Goal: Task Accomplishment & Management: Use online tool/utility

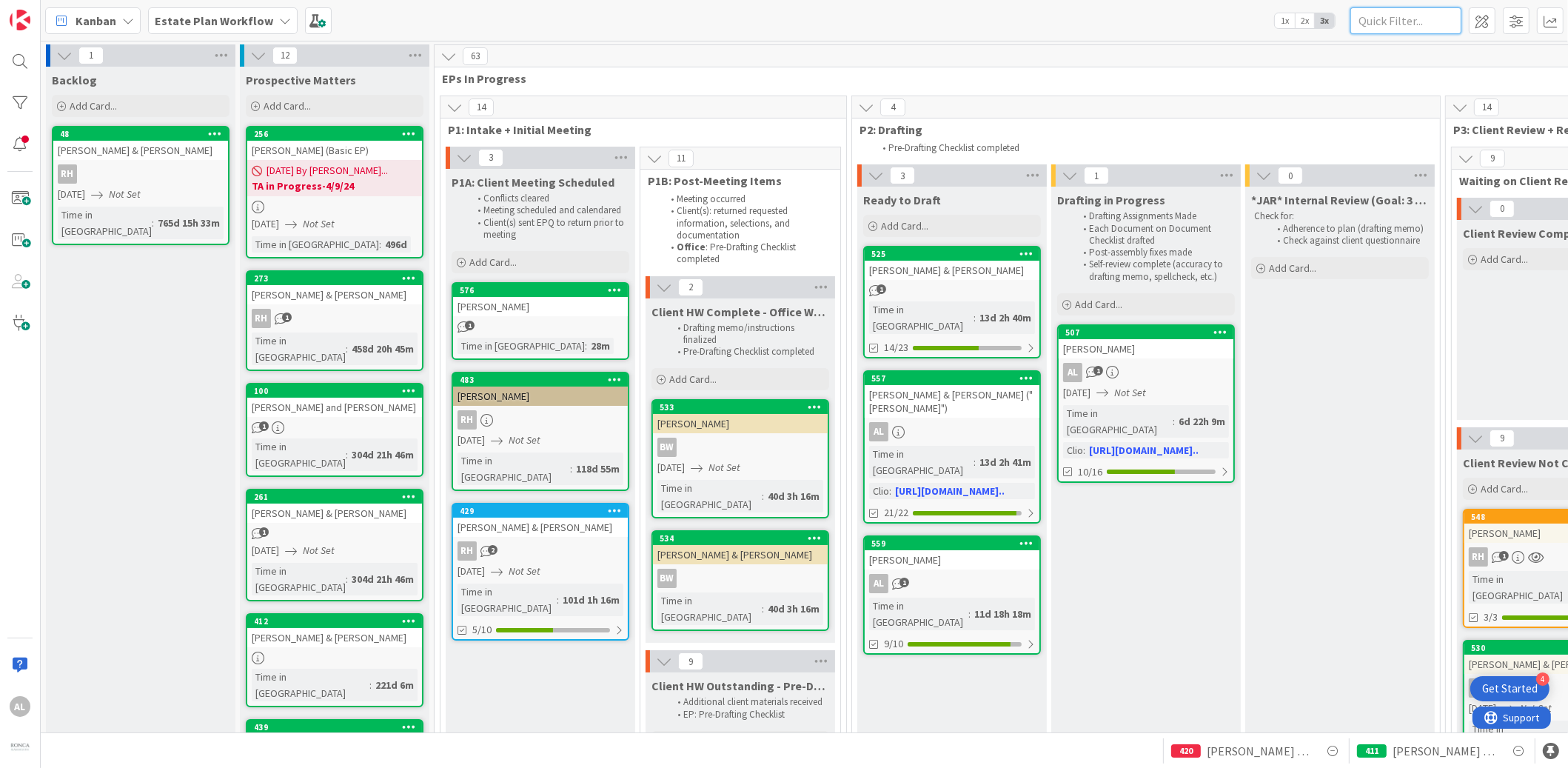
click at [1391, 22] on input "text" at bounding box center [1406, 20] width 111 height 27
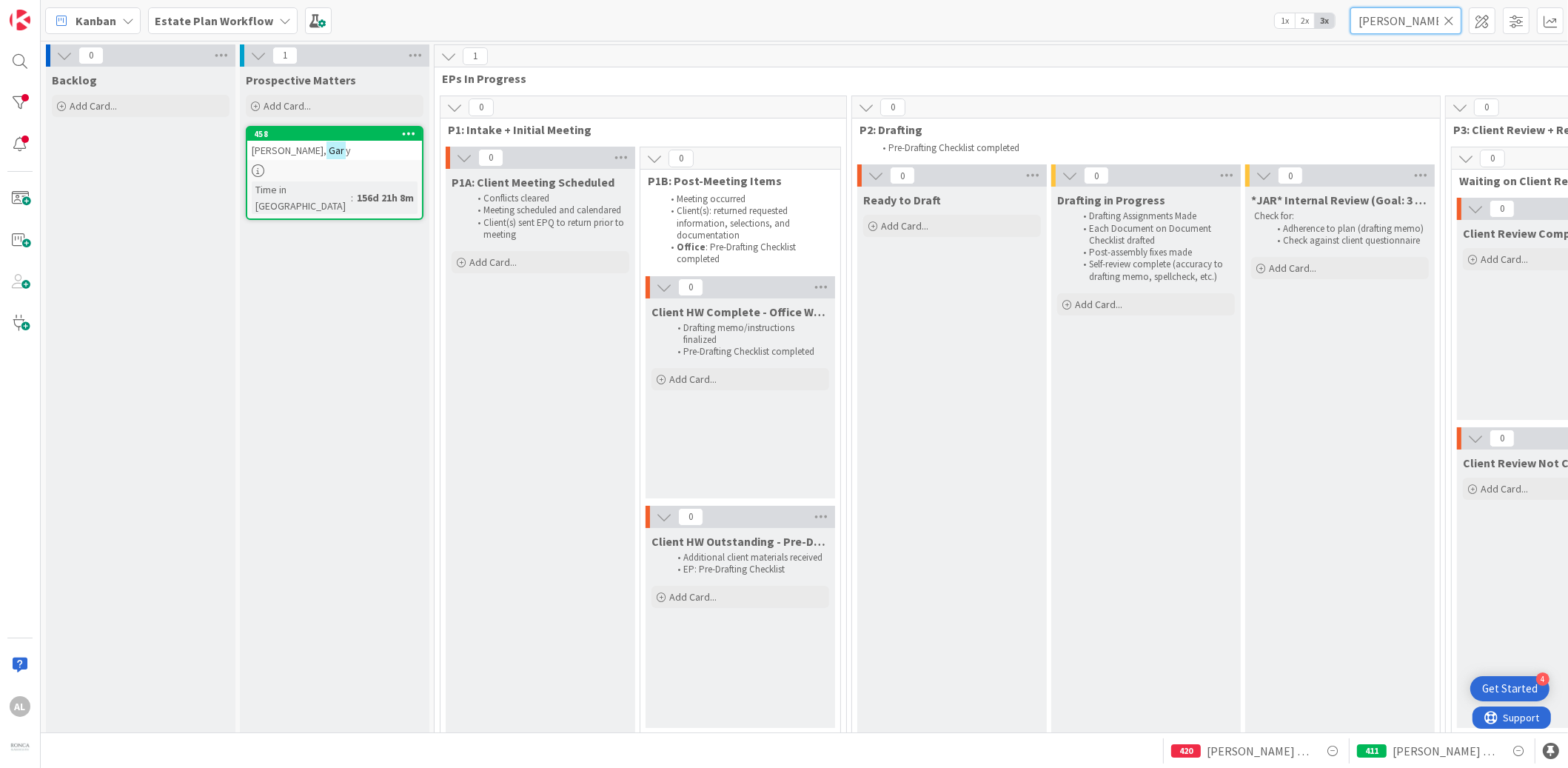
type input "[PERSON_NAME]"
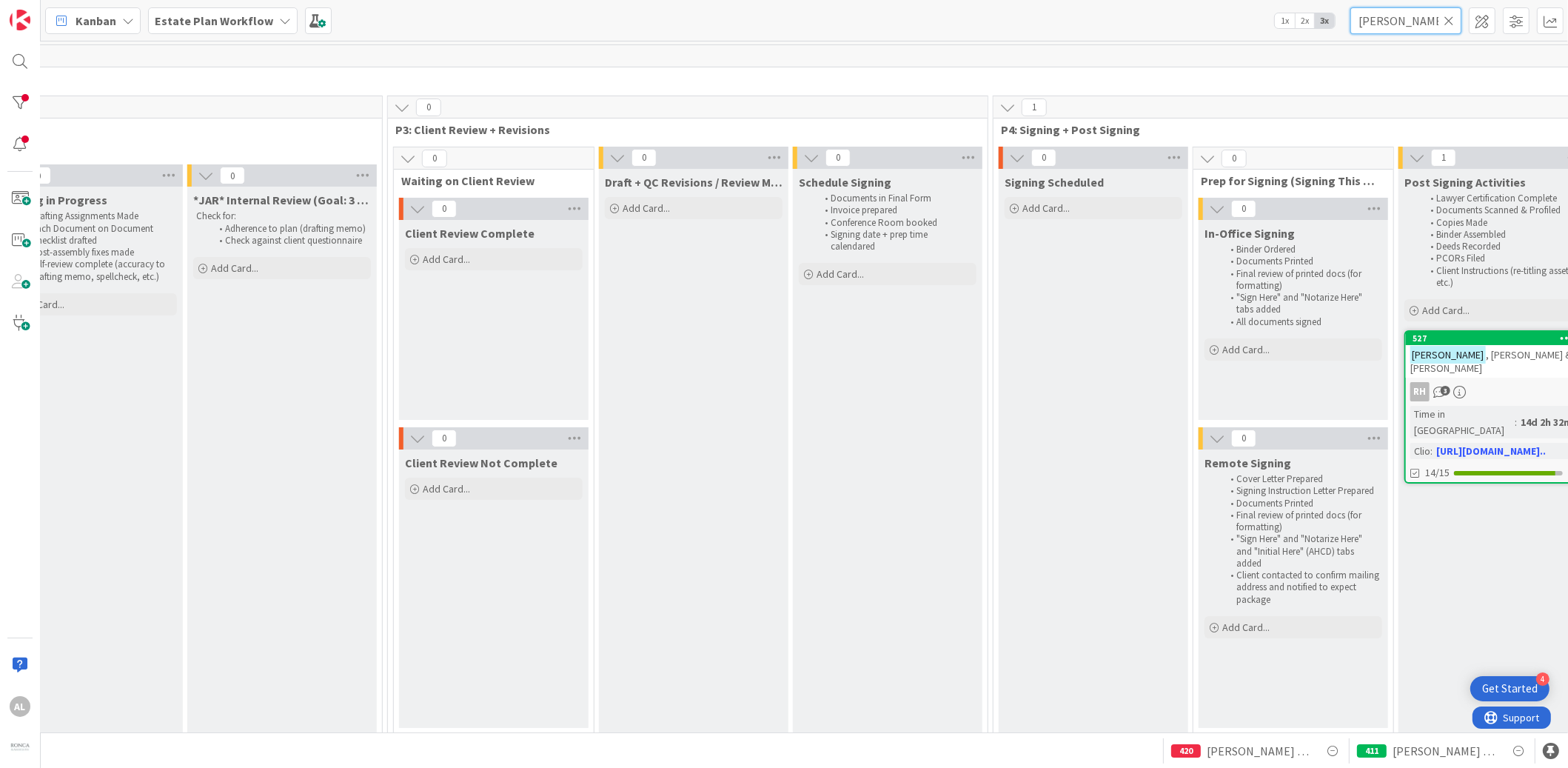
scroll to position [0, 1973]
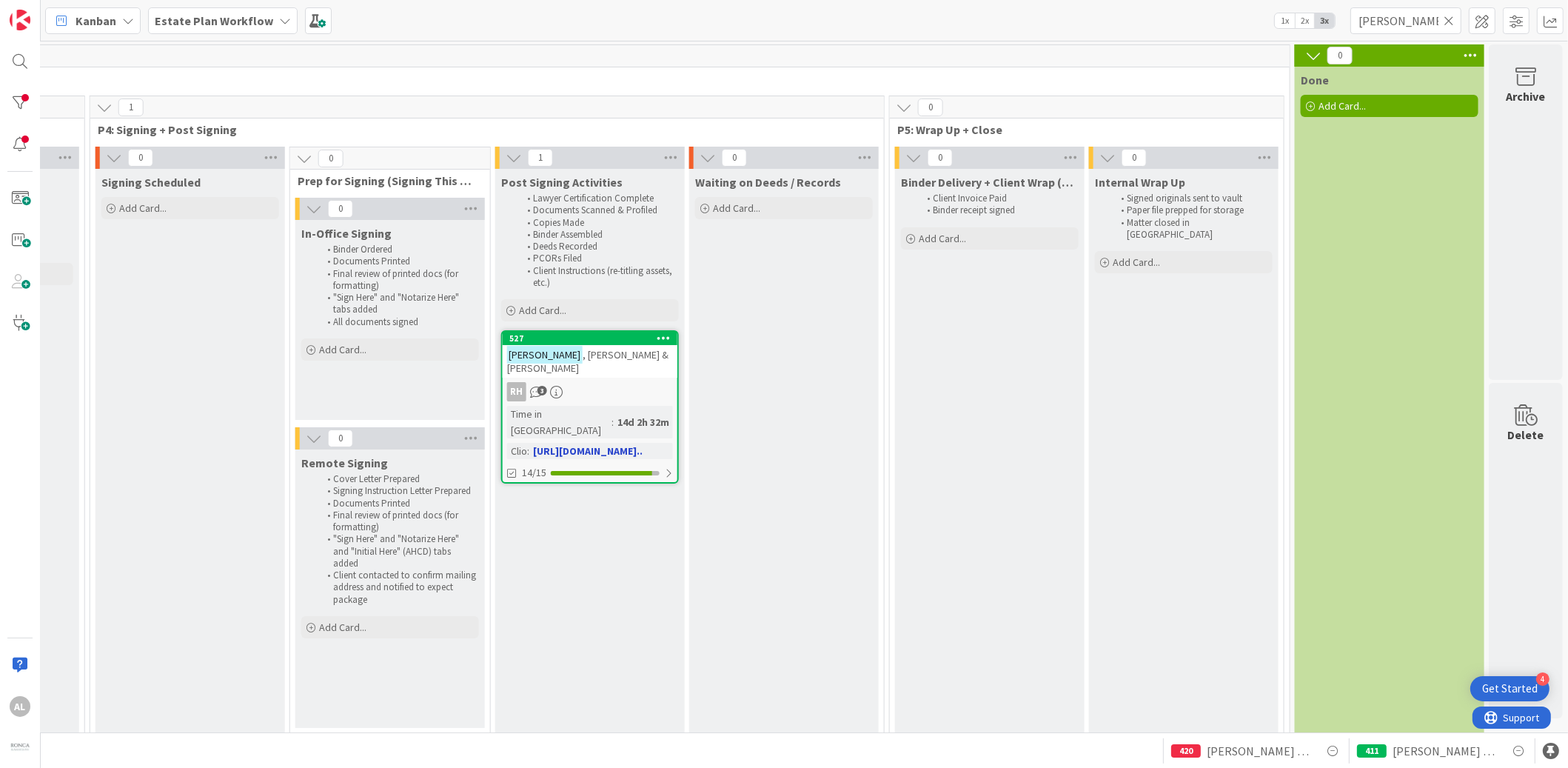
click at [622, 363] on div "[PERSON_NAME] & [PERSON_NAME]" at bounding box center [590, 362] width 175 height 33
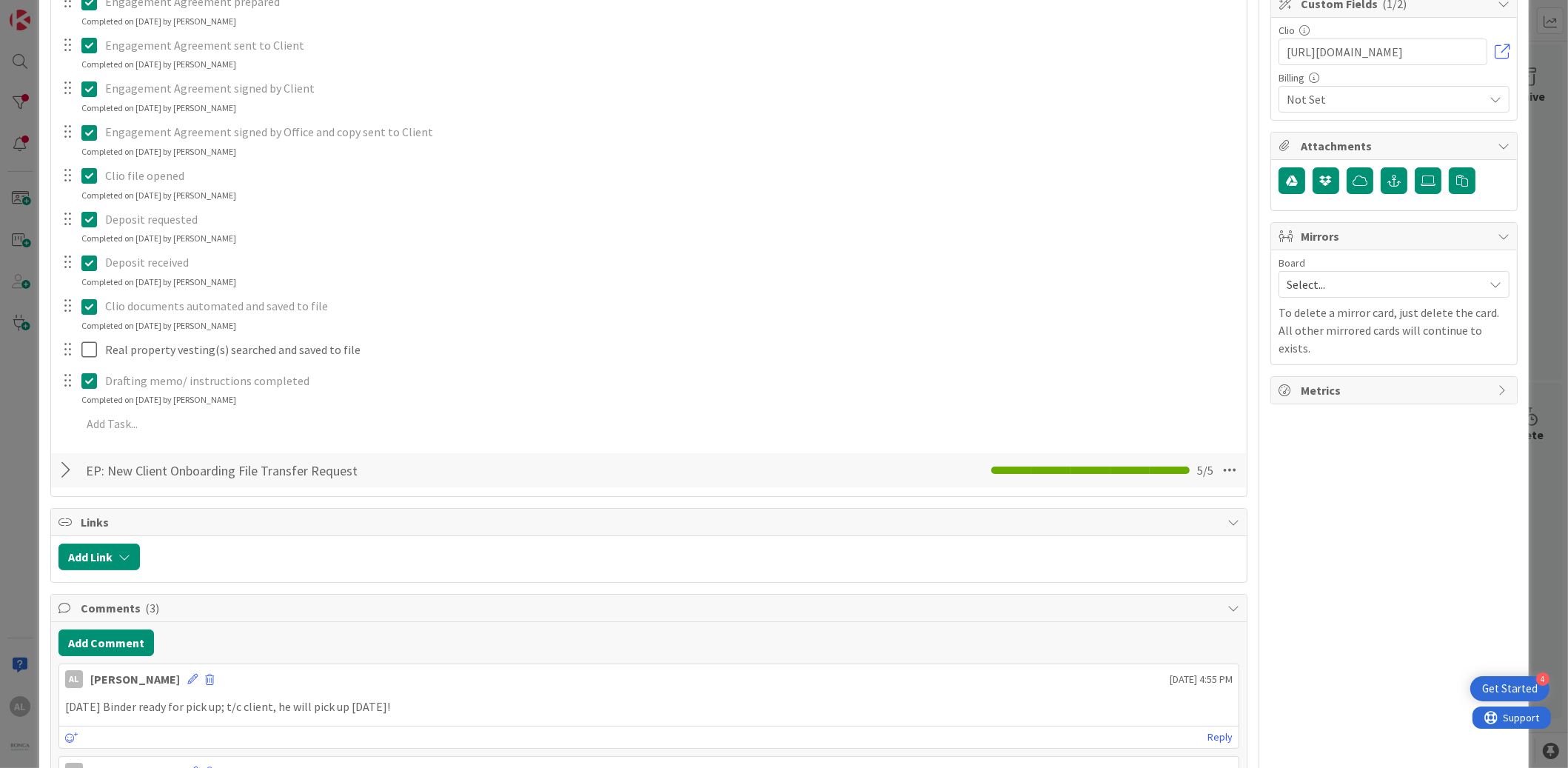
scroll to position [395, 0]
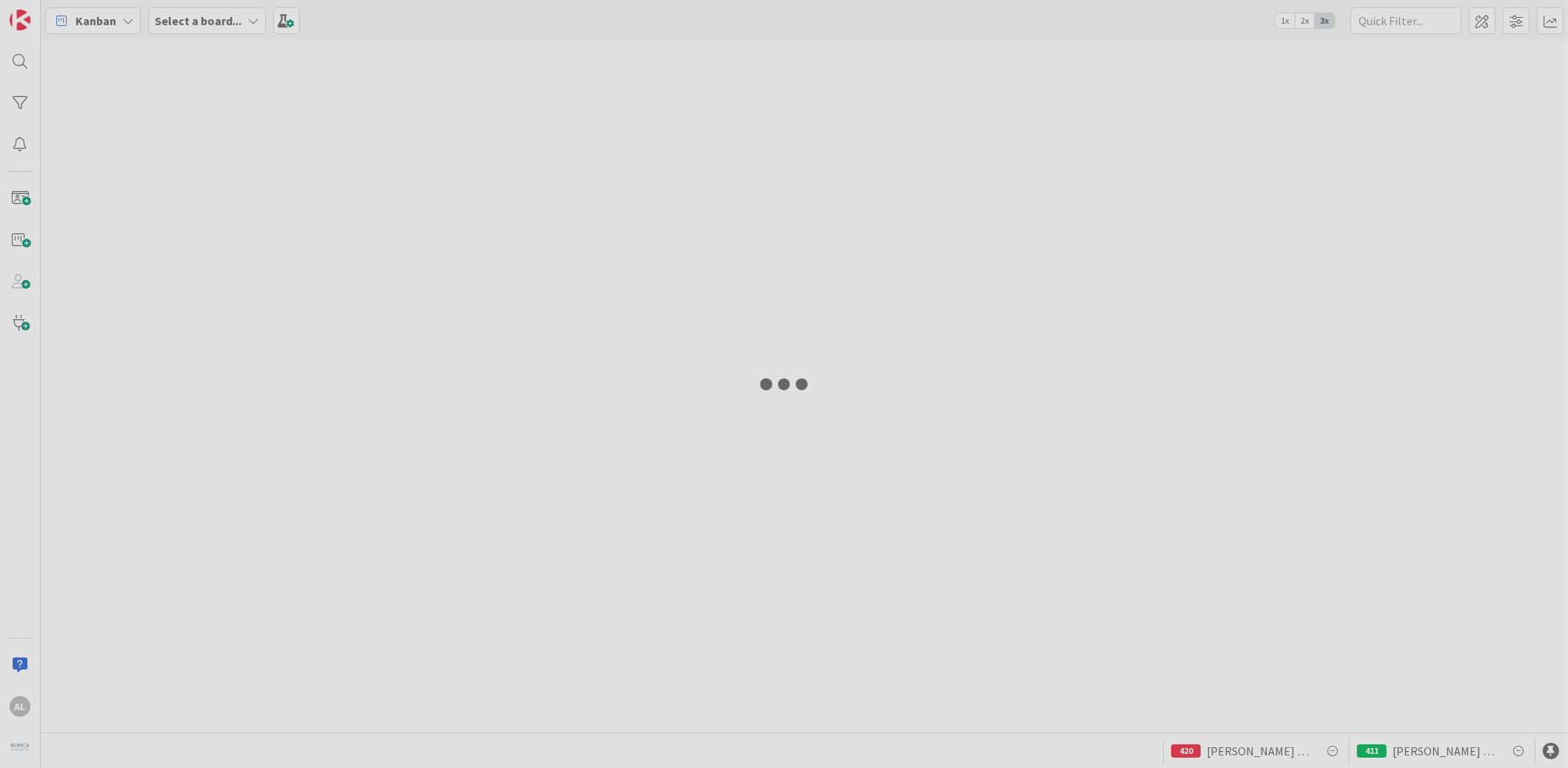
type input "[PERSON_NAME]"
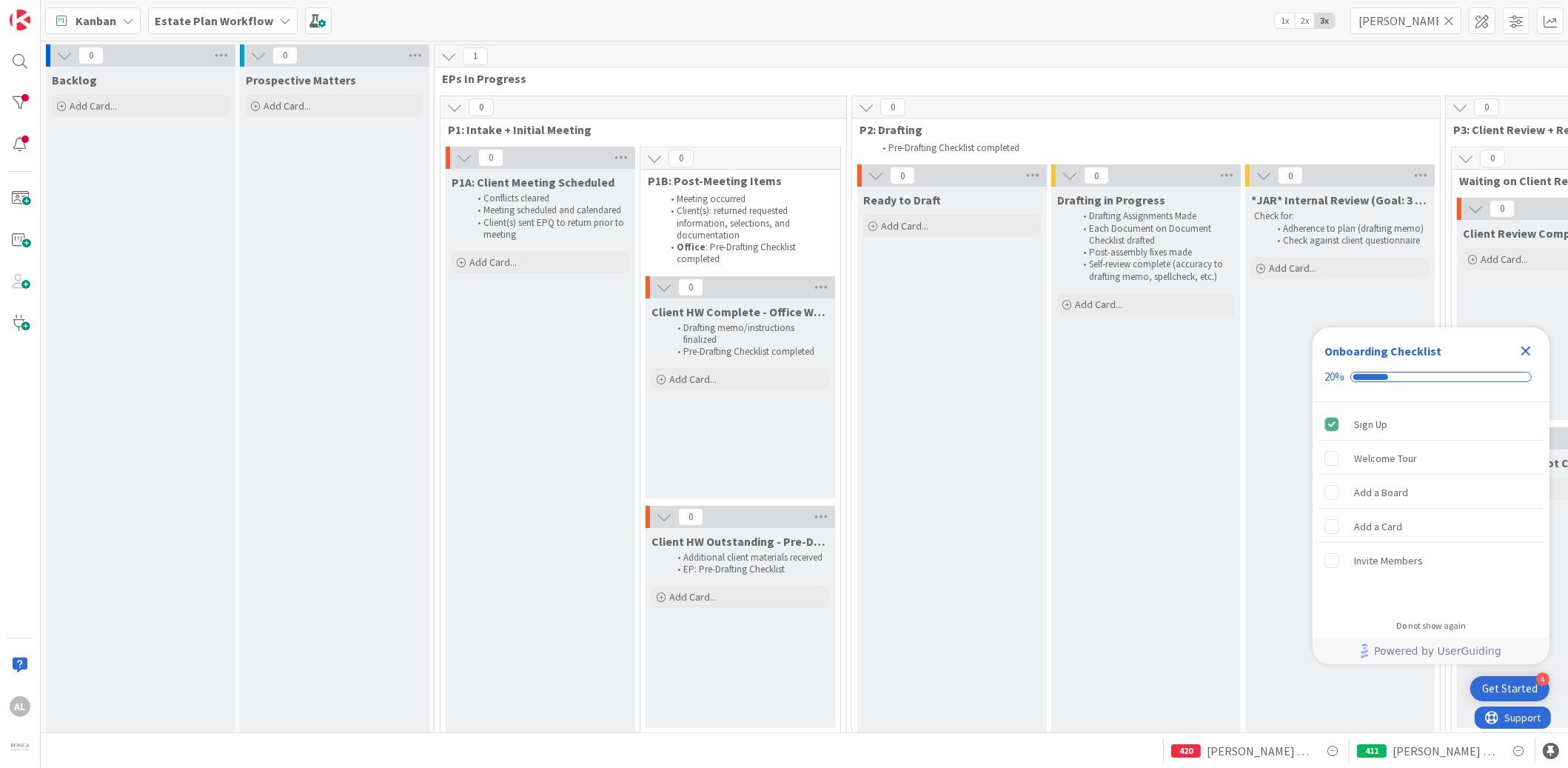
click at [1450, 18] on icon at bounding box center [1448, 21] width 10 height 14
click at [1423, 23] on input "text" at bounding box center [1406, 20] width 111 height 27
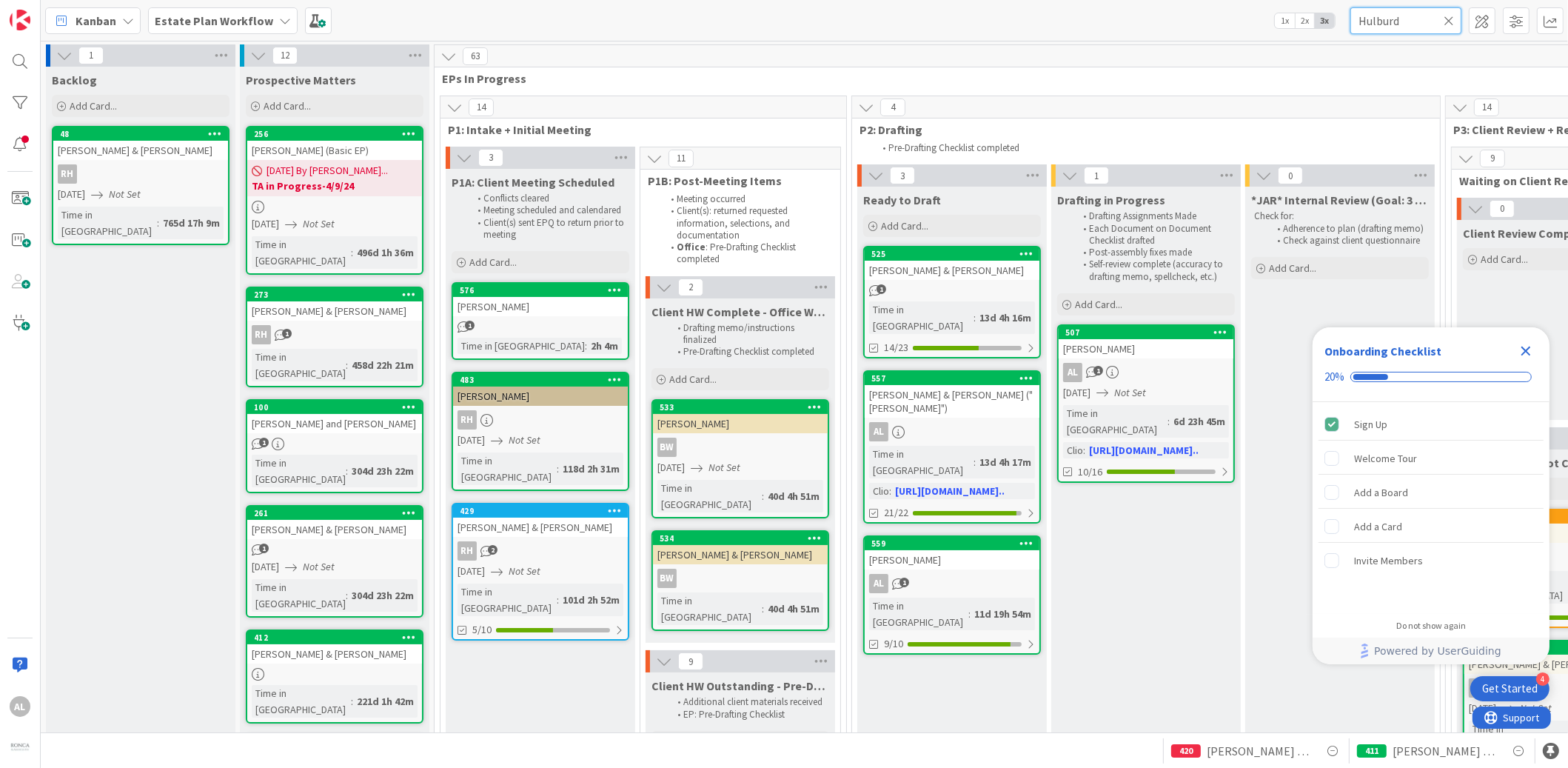
type input "Hulburd"
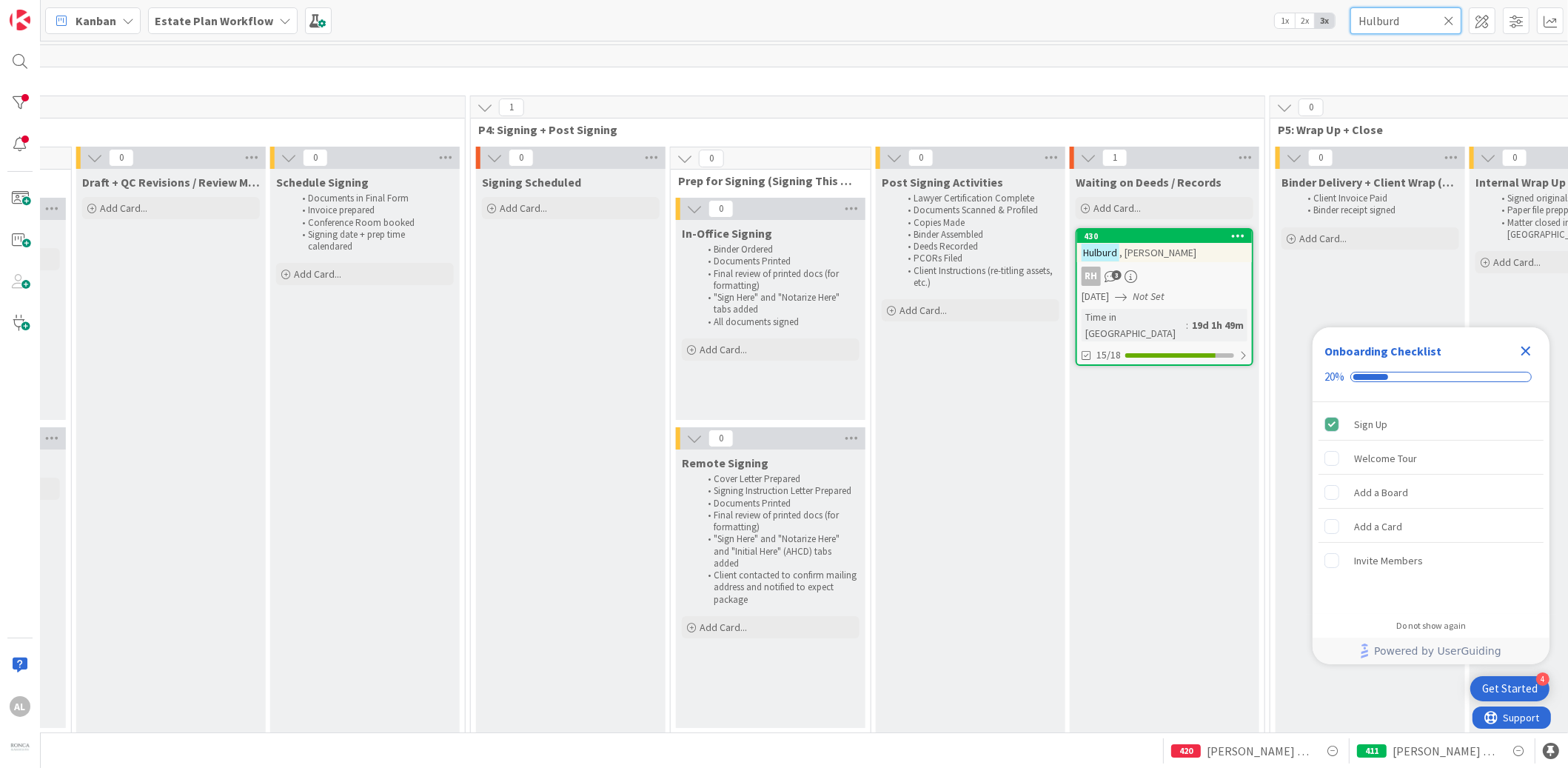
scroll to position [0, 1594]
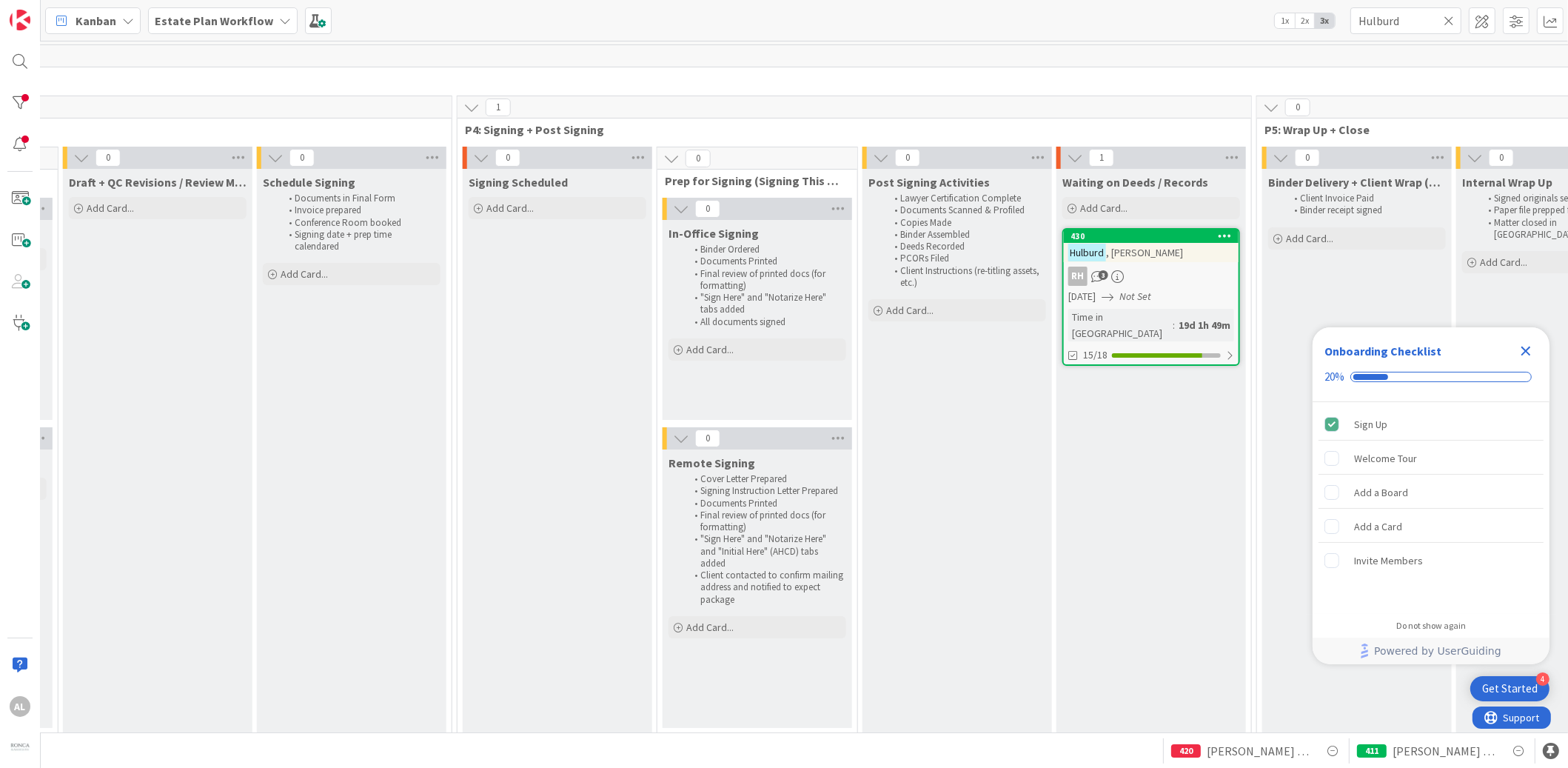
click at [1204, 268] on div "RH 3" at bounding box center [1151, 276] width 175 height 19
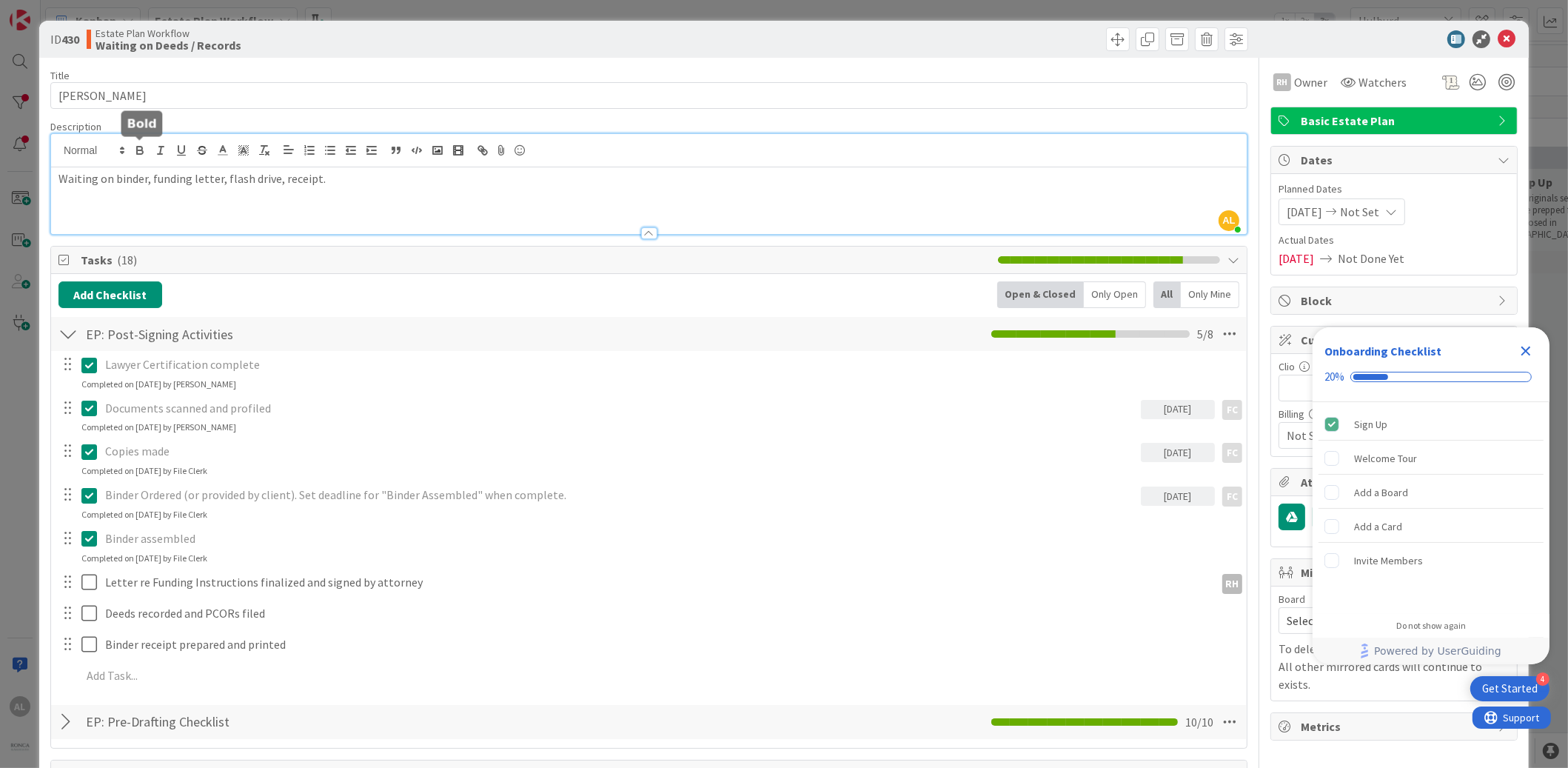
click at [148, 152] on div "AL Anna Luque just joined Waiting on binder, funding letter, flash drive, recei…" at bounding box center [649, 184] width 1195 height 100
click at [319, 178] on p "Waiting on funding letter, flash drive, receipt." at bounding box center [649, 178] width 1181 height 17
click at [403, 186] on p "Waiting on funding letter, flash drive, receipt." at bounding box center [649, 178] width 1181 height 17
drag, startPoint x: 108, startPoint y: 178, endPoint x: 308, endPoint y: 177, distance: 200.0
click at [311, 175] on p "Waiting on funding letter, flash drive, receipt." at bounding box center [649, 178] width 1181 height 17
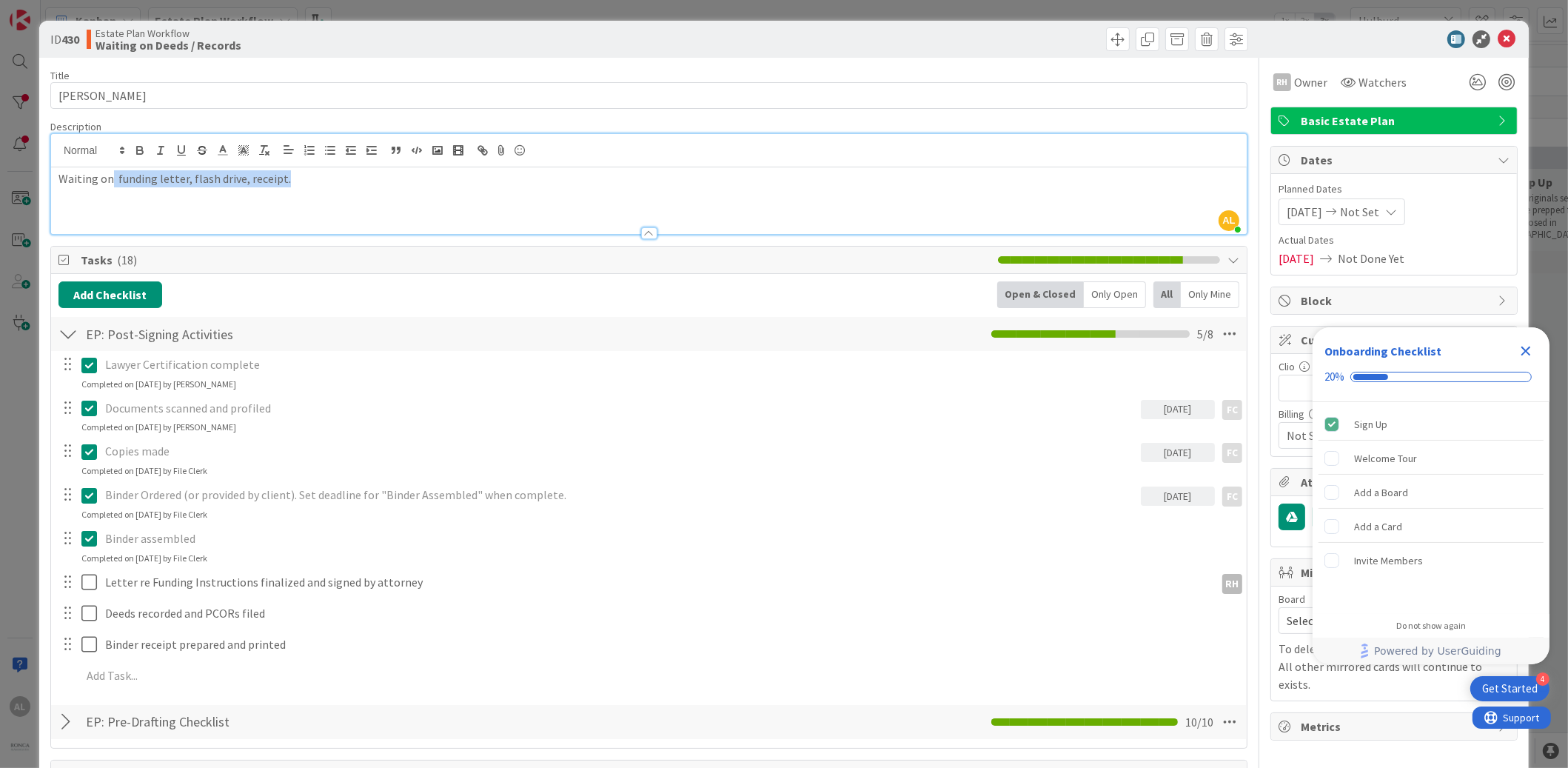
copy p "funding letter, flash drive, receipt."
click at [393, 191] on div "Waiting on funding letter, flash drive, receipt." at bounding box center [649, 200] width 1195 height 67
click at [1526, 351] on icon "Close Checklist" at bounding box center [1526, 352] width 10 height 10
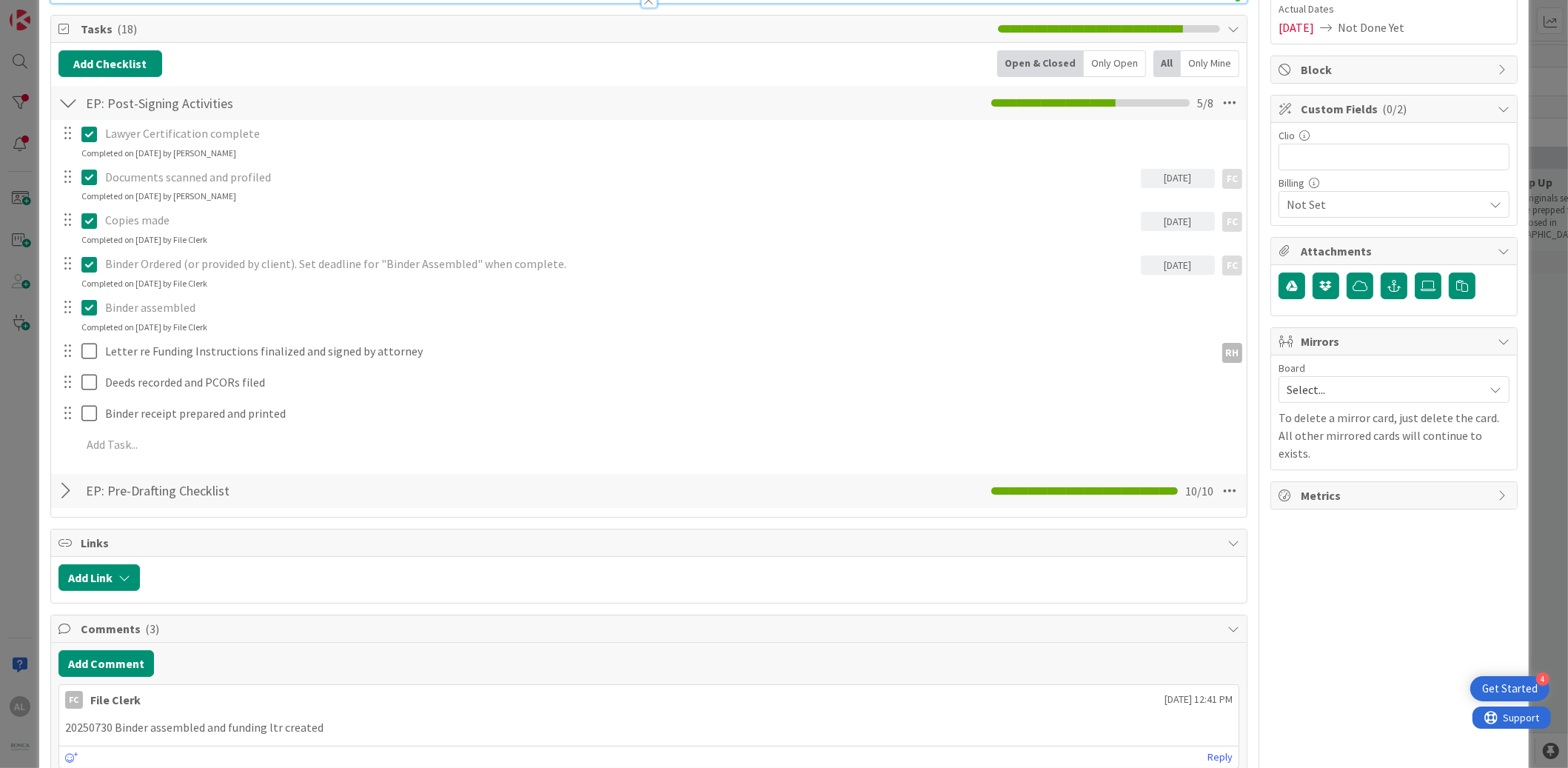
scroll to position [252, 0]
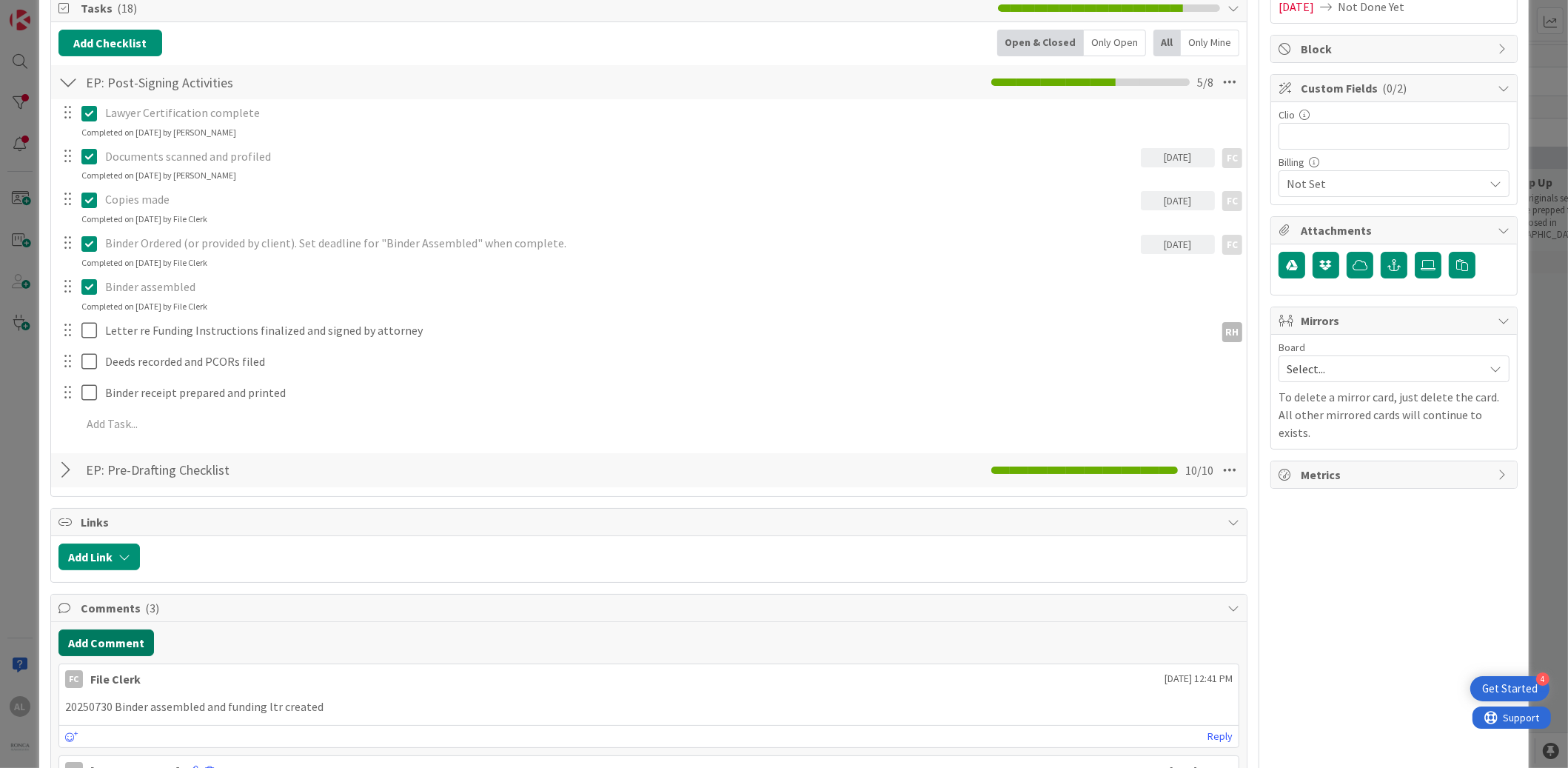
click at [117, 643] on button "Add Comment" at bounding box center [106, 643] width 96 height 27
click at [119, 692] on p at bounding box center [649, 691] width 1167 height 17
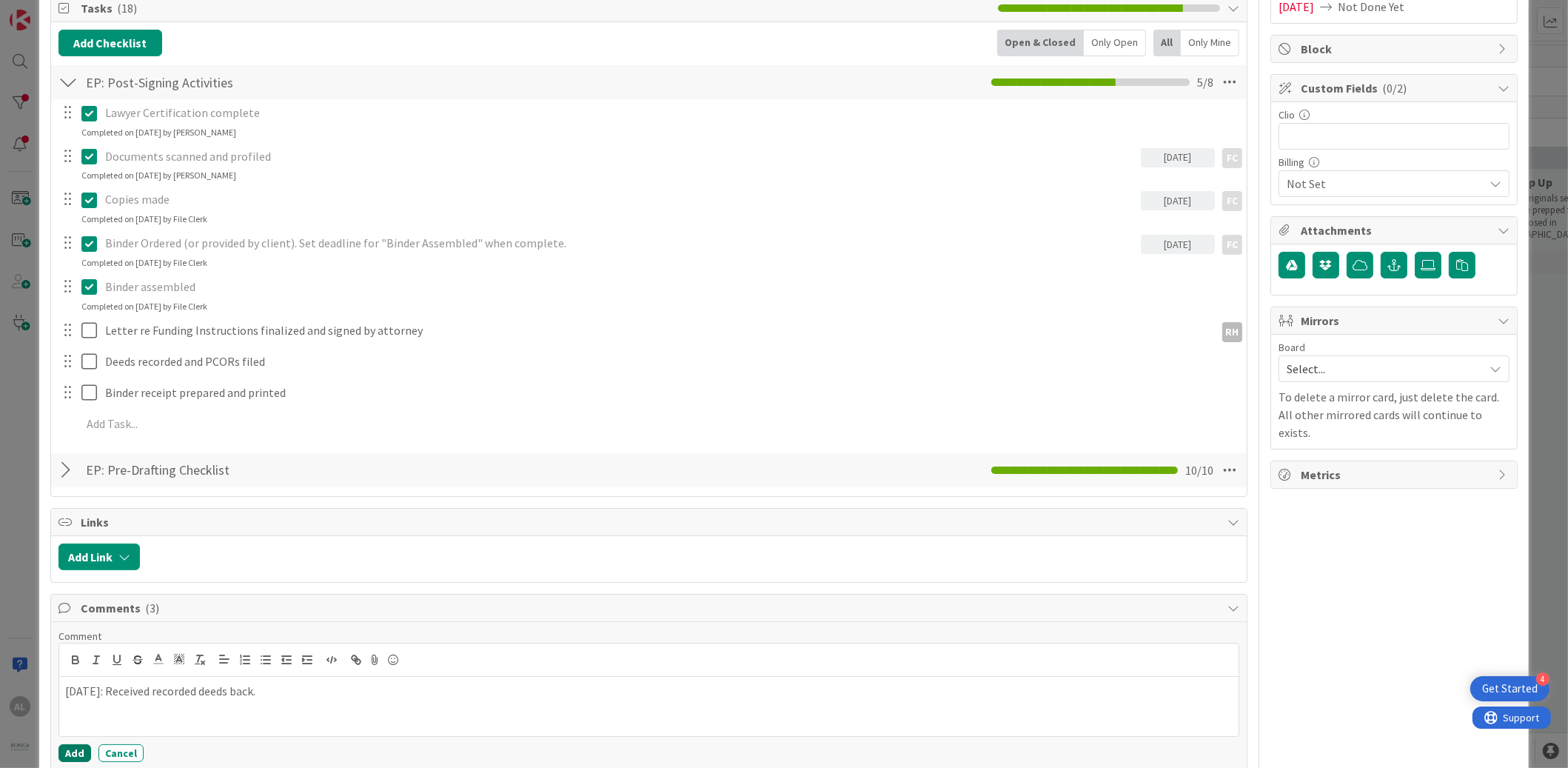
click at [75, 750] on button "Add" at bounding box center [75, 754] width 33 height 18
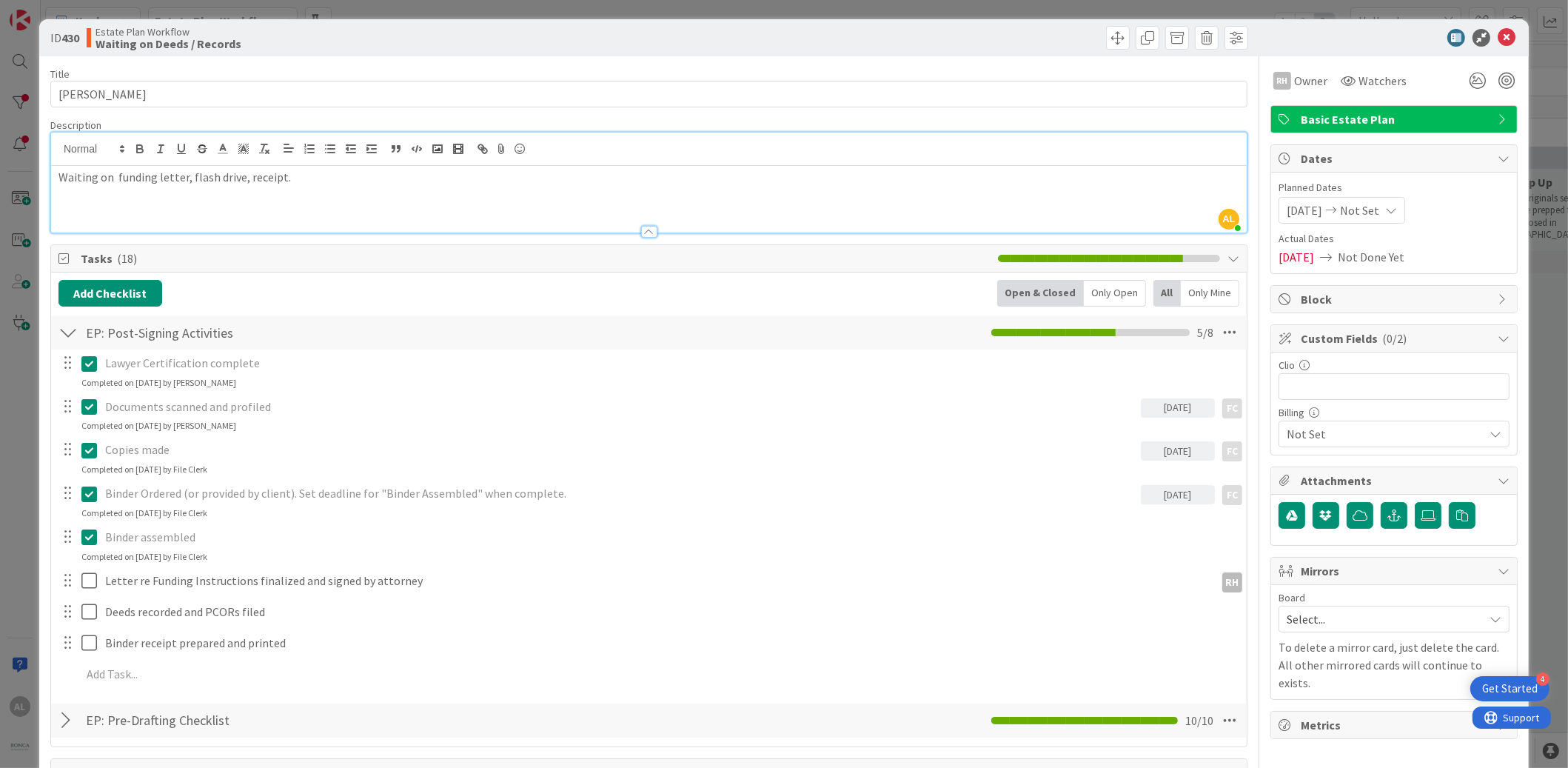
scroll to position [0, 0]
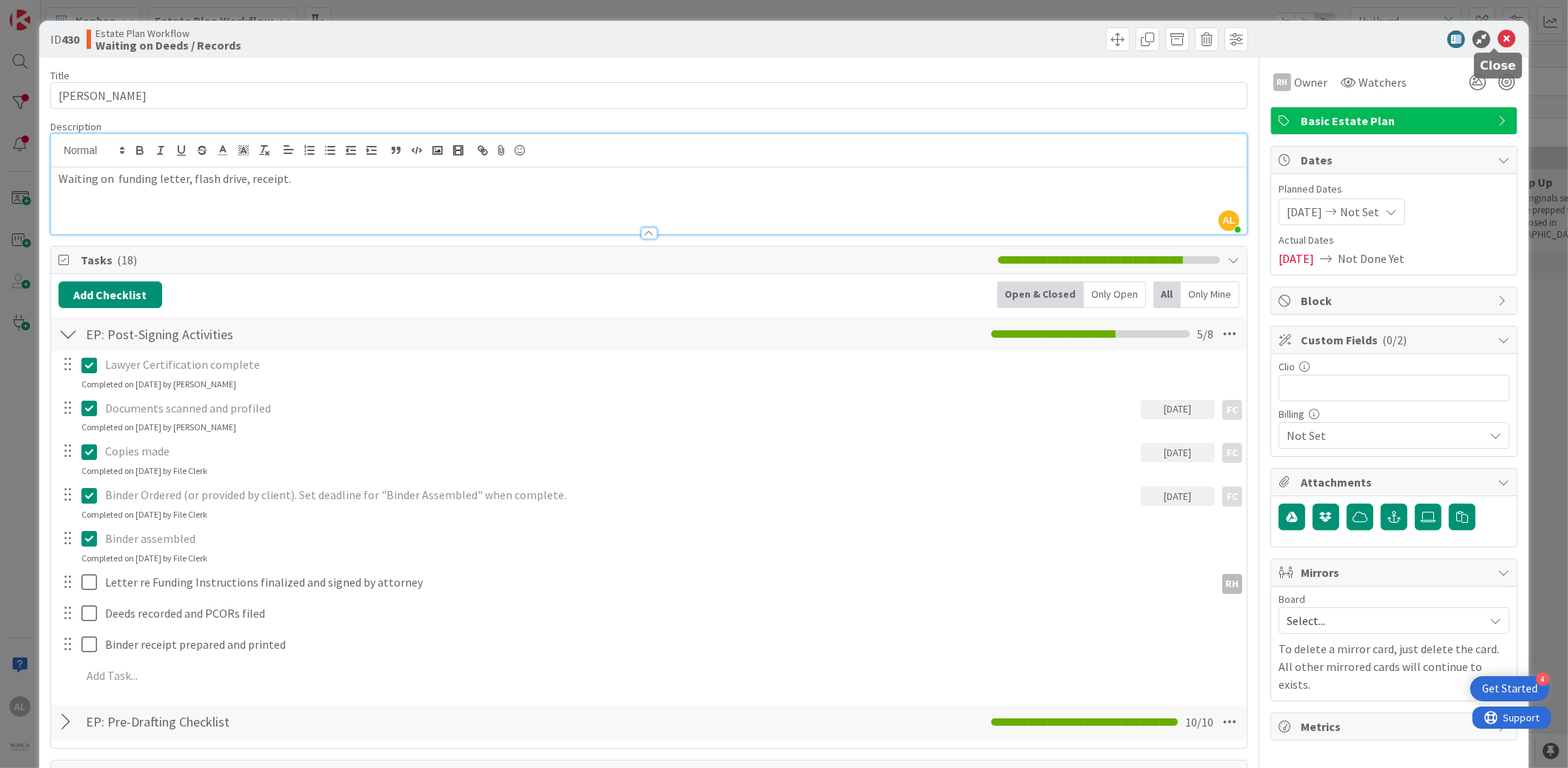
click at [1503, 35] on icon at bounding box center [1507, 39] width 18 height 18
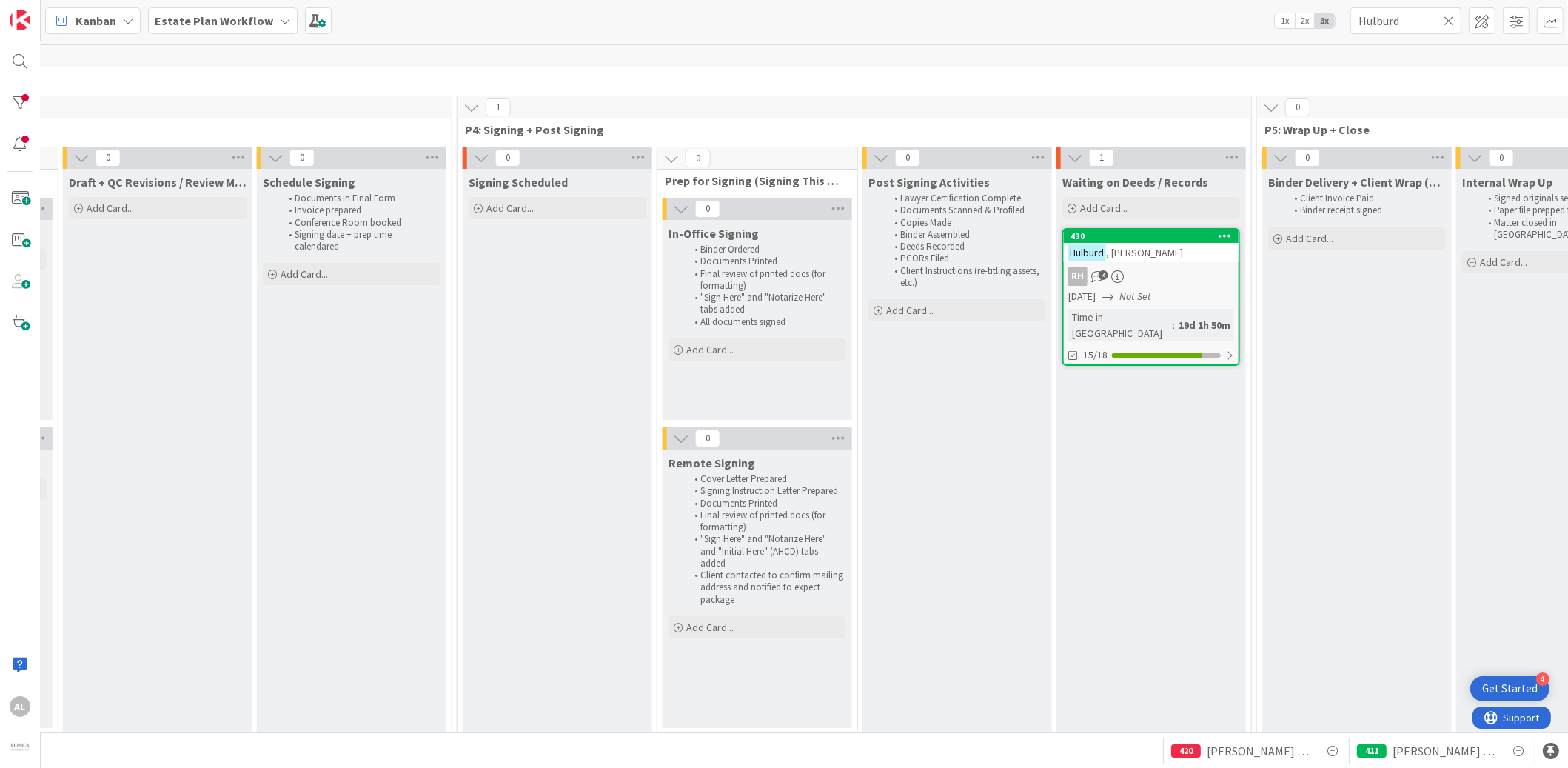
click at [1177, 262] on link "430 Hulburd , Chris RH 4 01/06/2025 Not Set Time in Column : 19d 1h 50m 15/18" at bounding box center [1151, 297] width 177 height 138
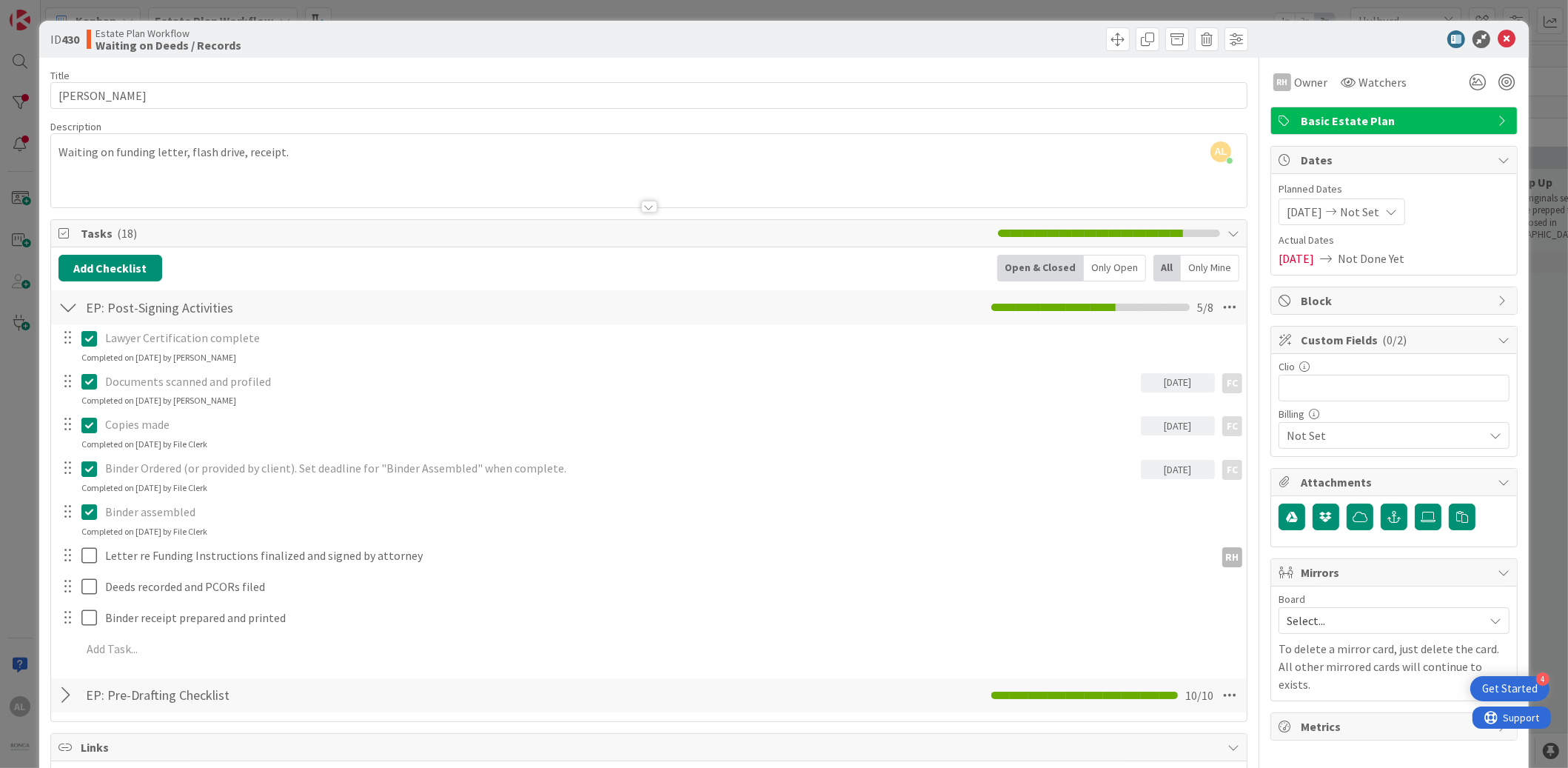
click at [58, 150] on div "AL Anna Luque just joined Waiting on funding letter, flash drive, receipt." at bounding box center [649, 170] width 1195 height 73
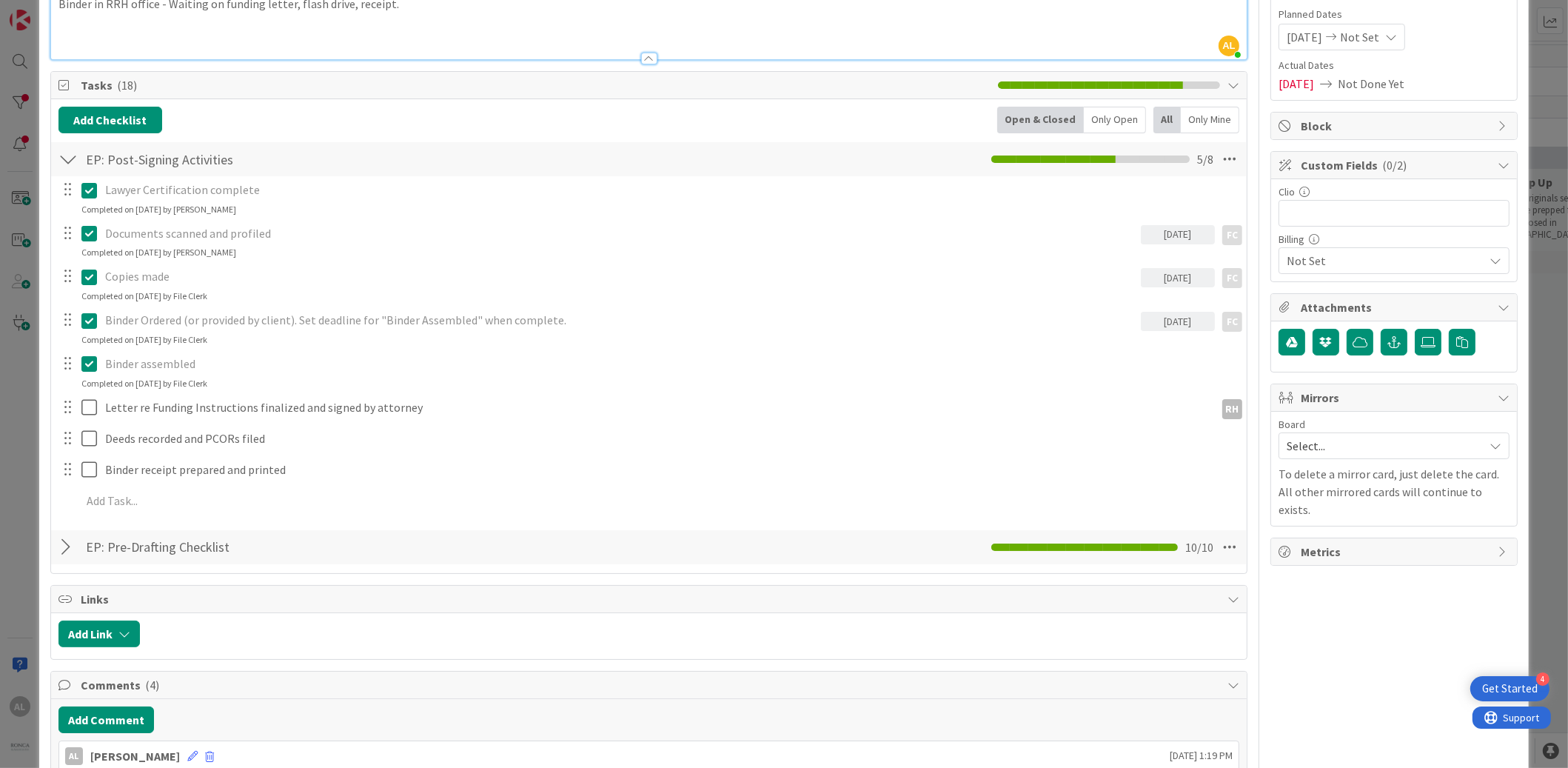
scroll to position [178, 0]
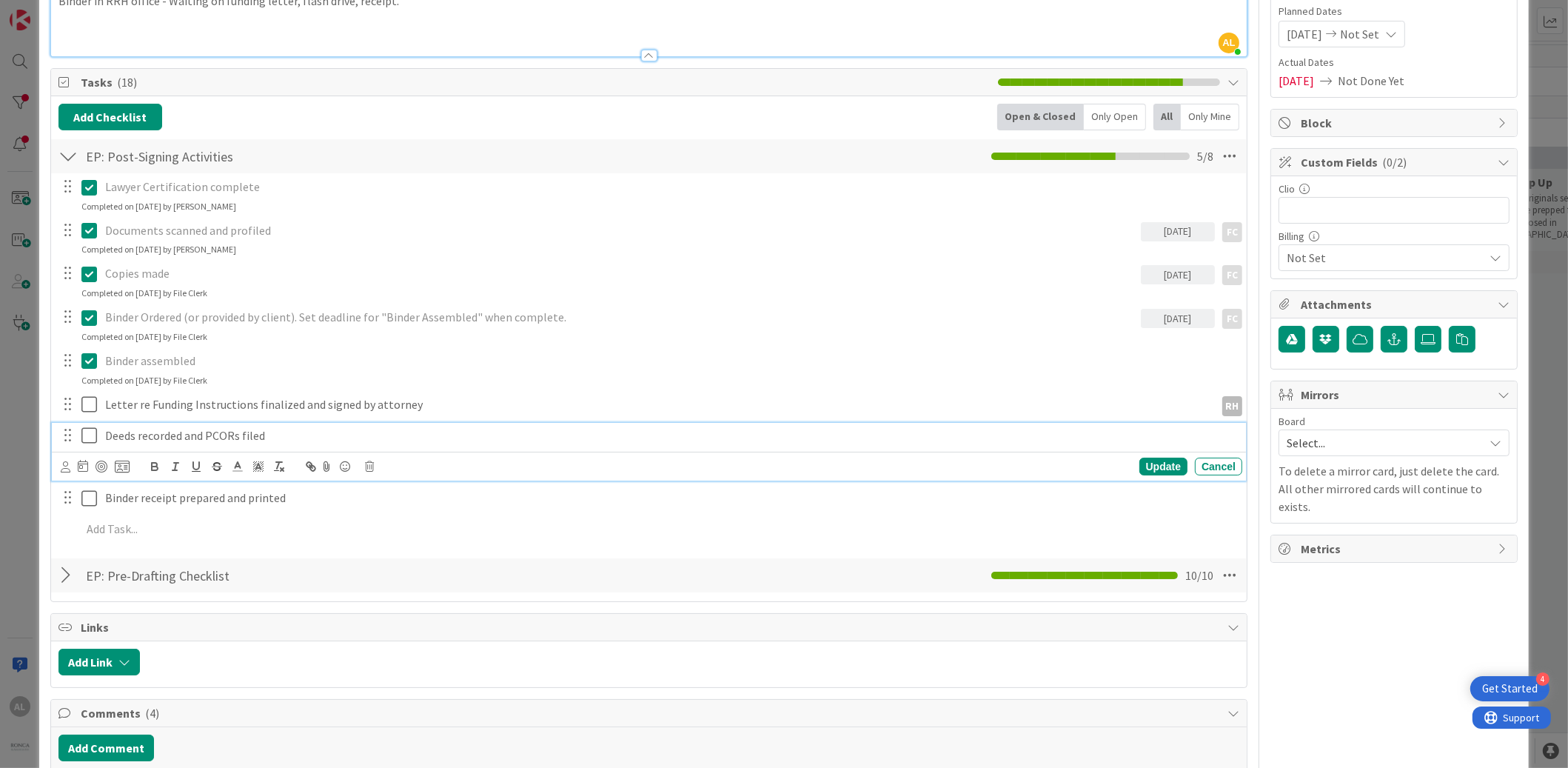
click at [81, 433] on icon at bounding box center [92, 435] width 22 height 18
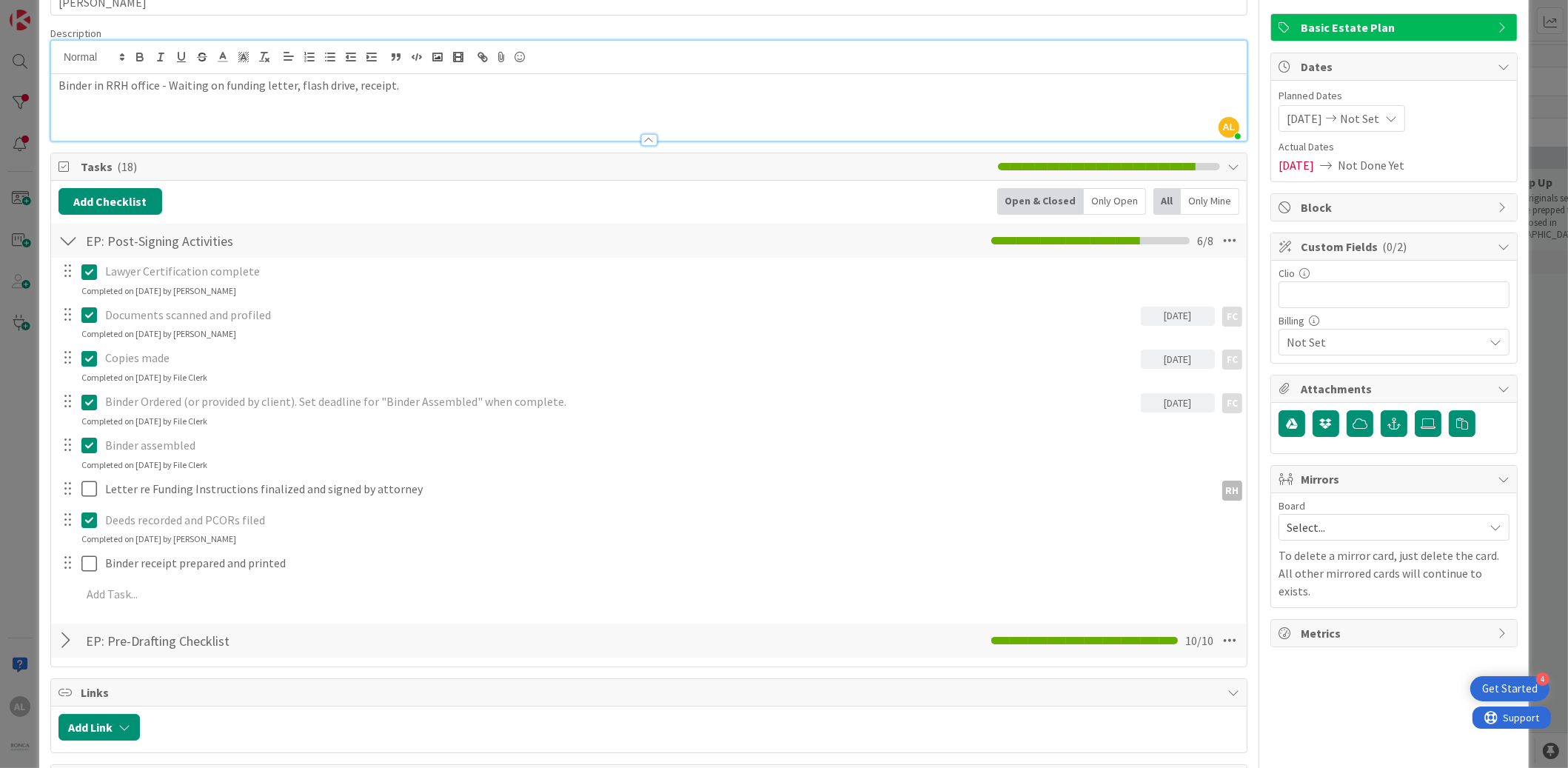
scroll to position [0, 0]
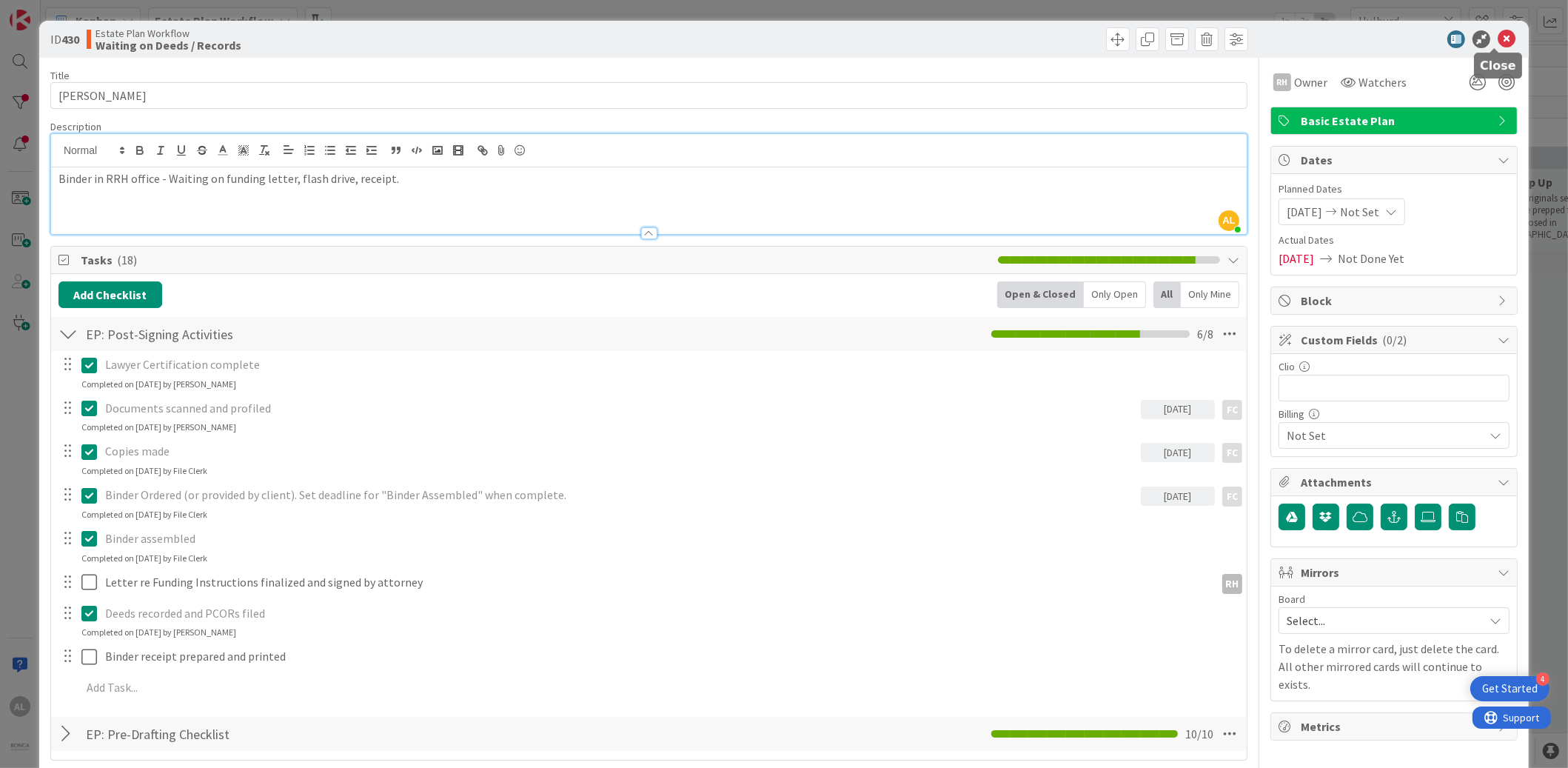
click at [1498, 37] on icon at bounding box center [1507, 39] width 18 height 18
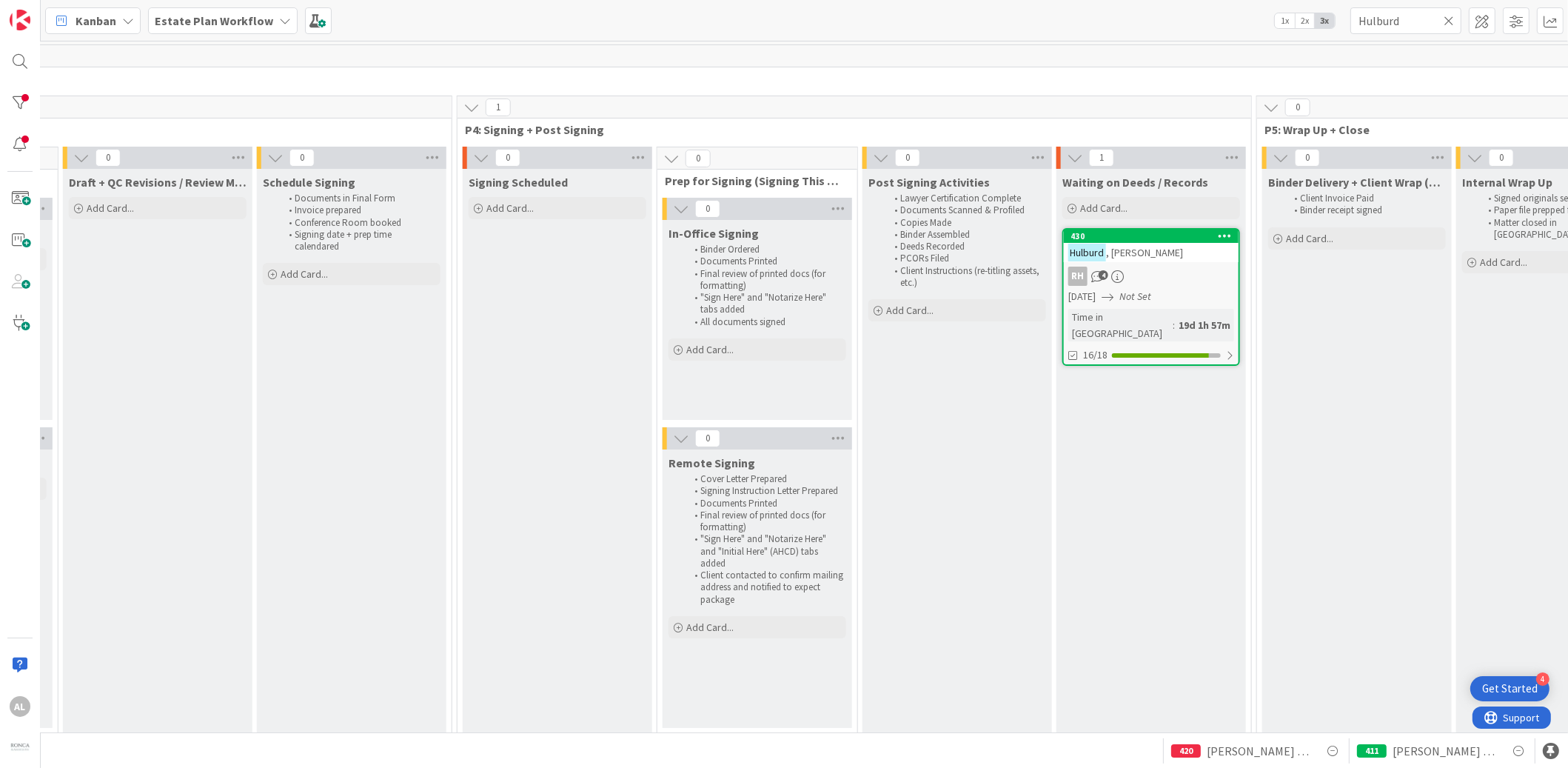
click at [1453, 21] on icon at bounding box center [1448, 21] width 10 height 14
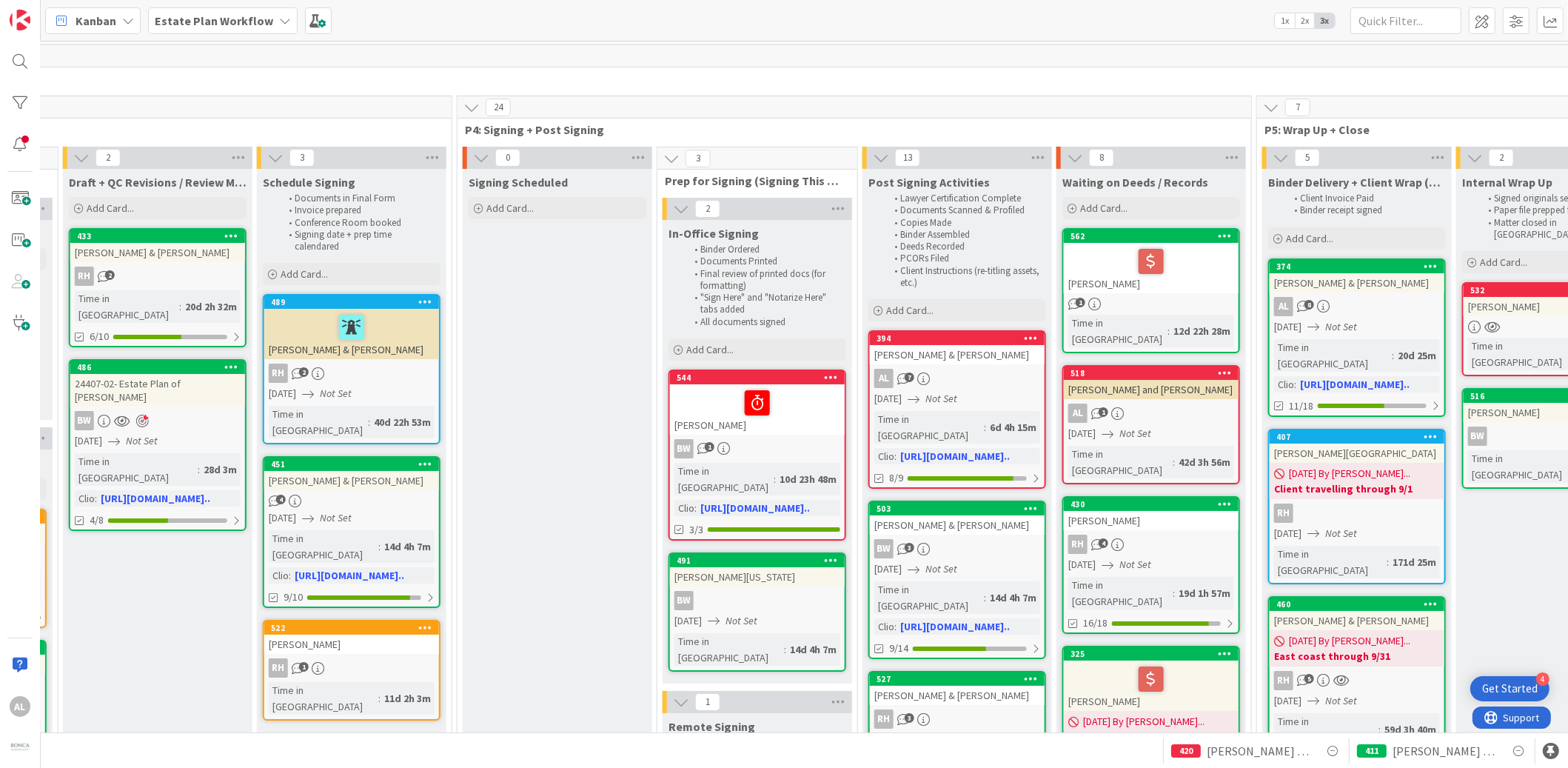
click at [1191, 404] on div "AL 1" at bounding box center [1151, 414] width 175 height 19
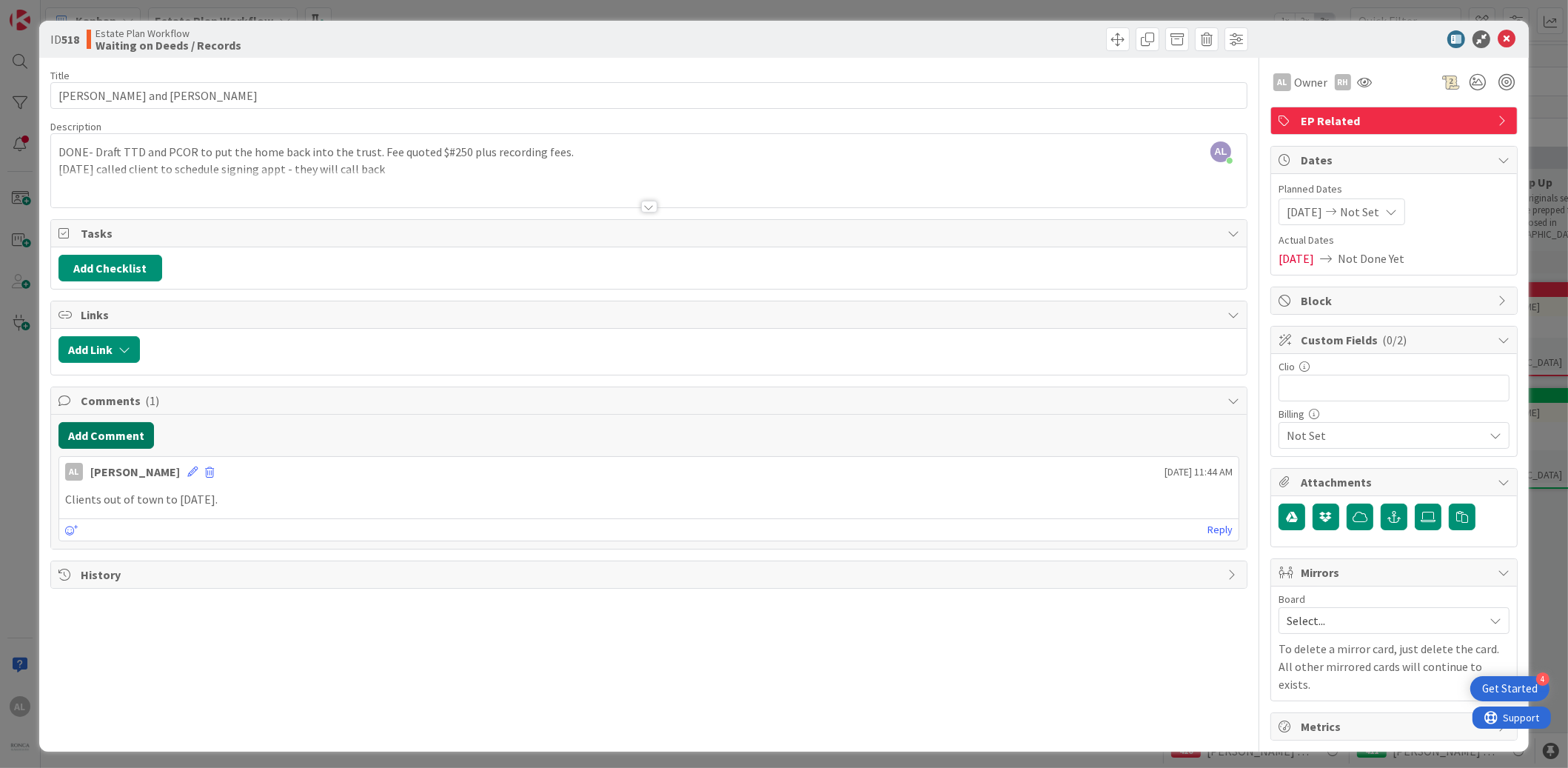
click at [127, 430] on button "Add Comment" at bounding box center [106, 435] width 96 height 27
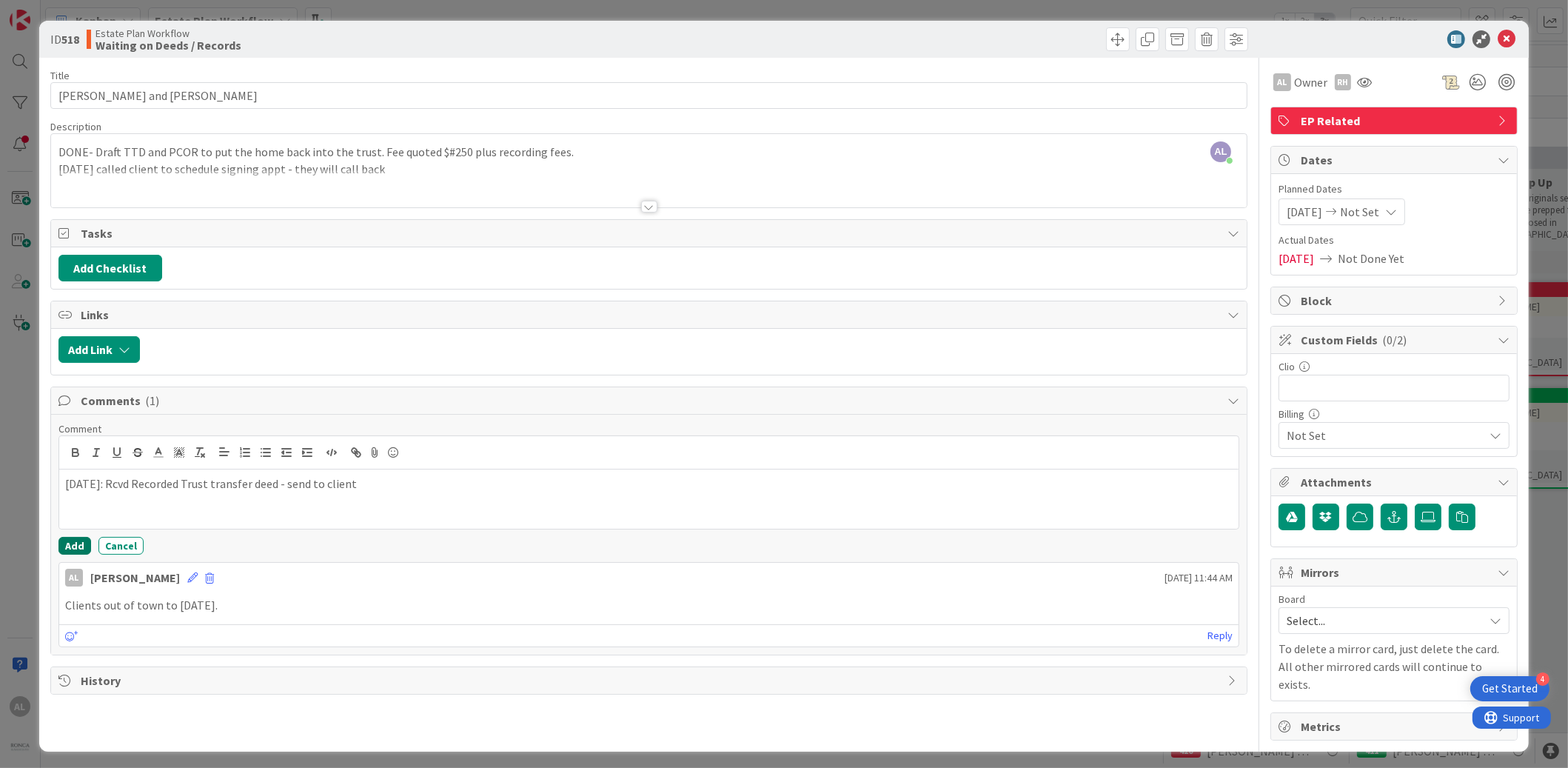
click at [79, 545] on button "Add" at bounding box center [75, 546] width 33 height 18
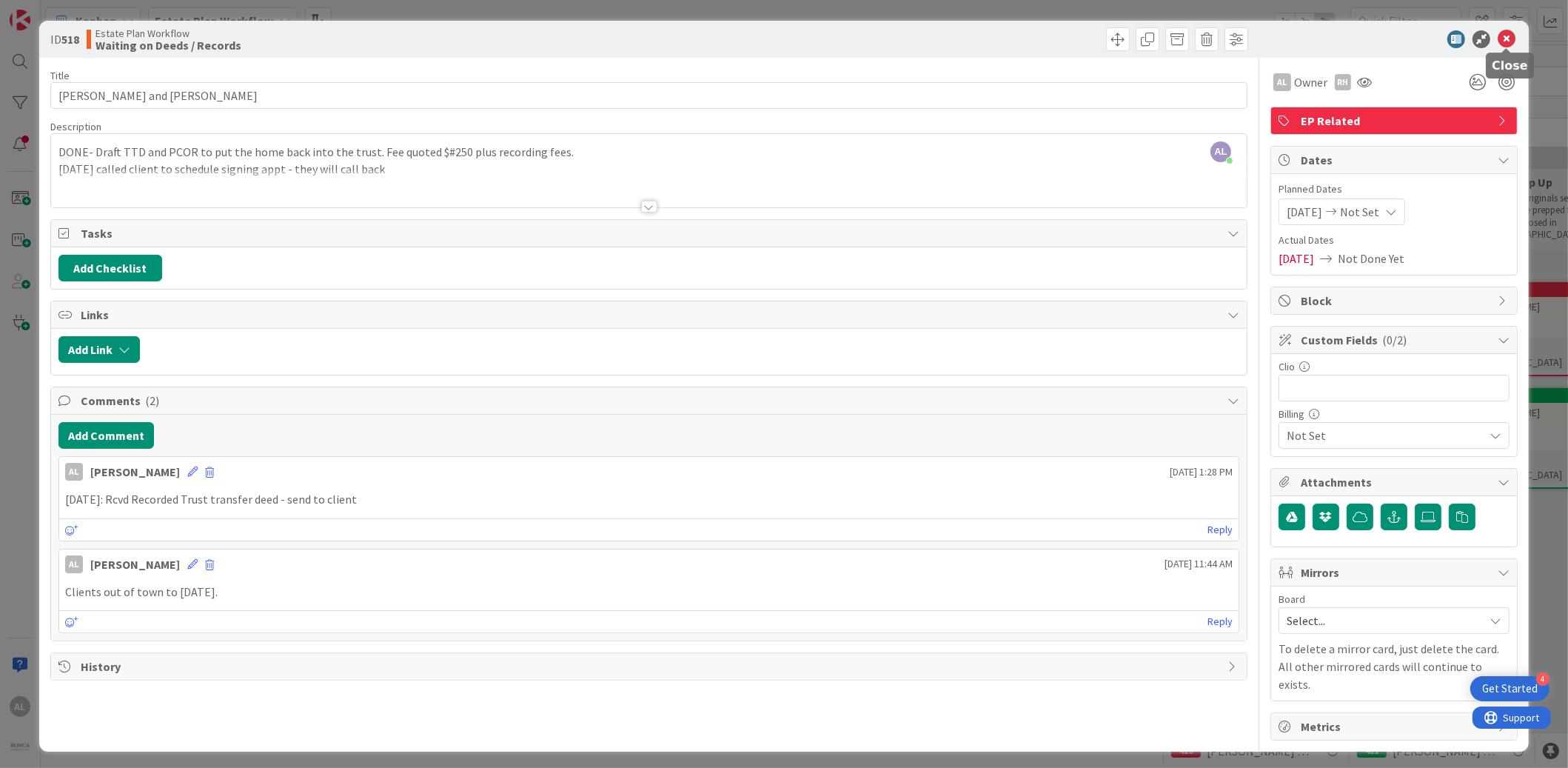
click at [1510, 39] on icon at bounding box center [1507, 39] width 18 height 18
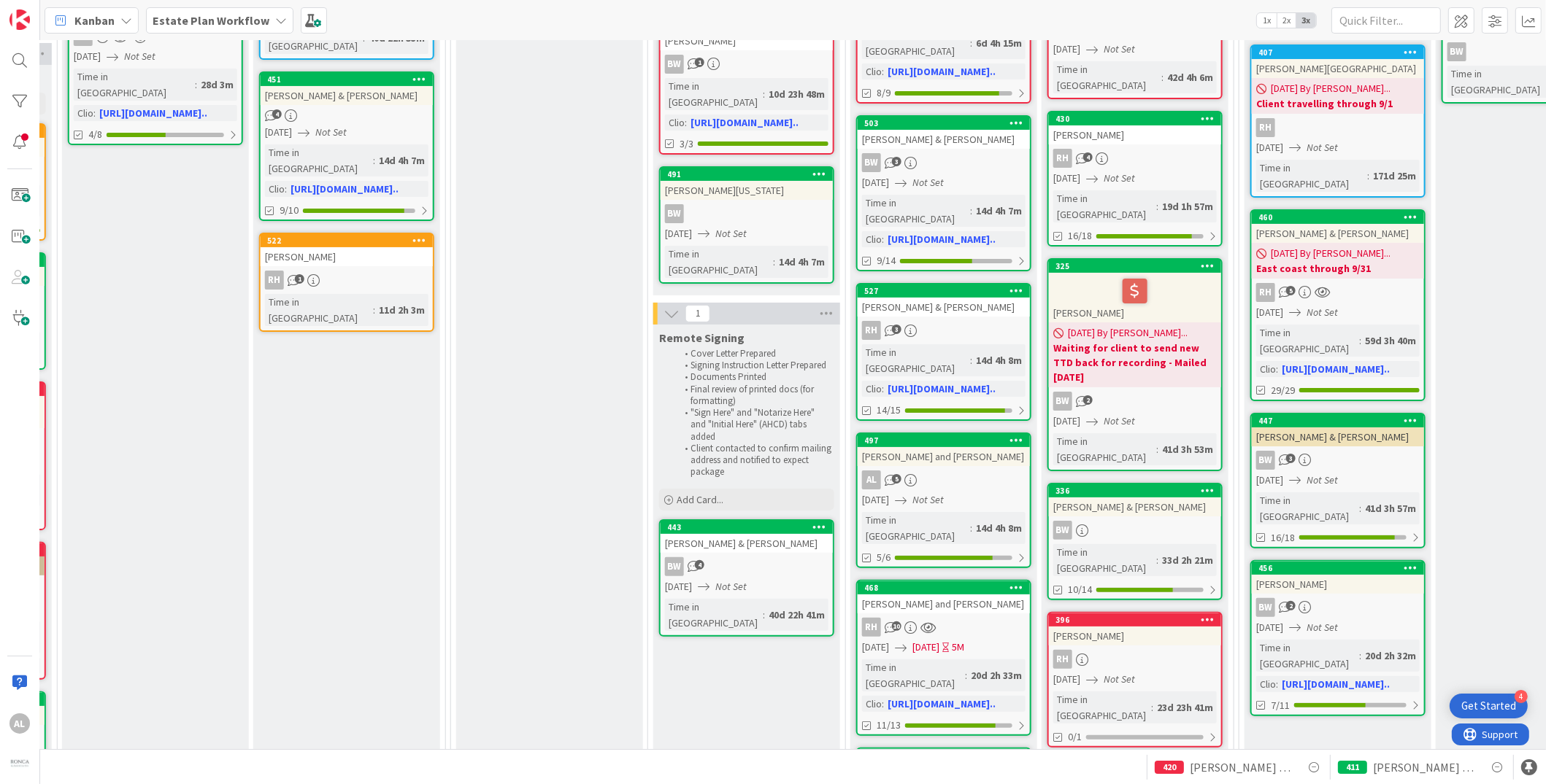
scroll to position [392, 1572]
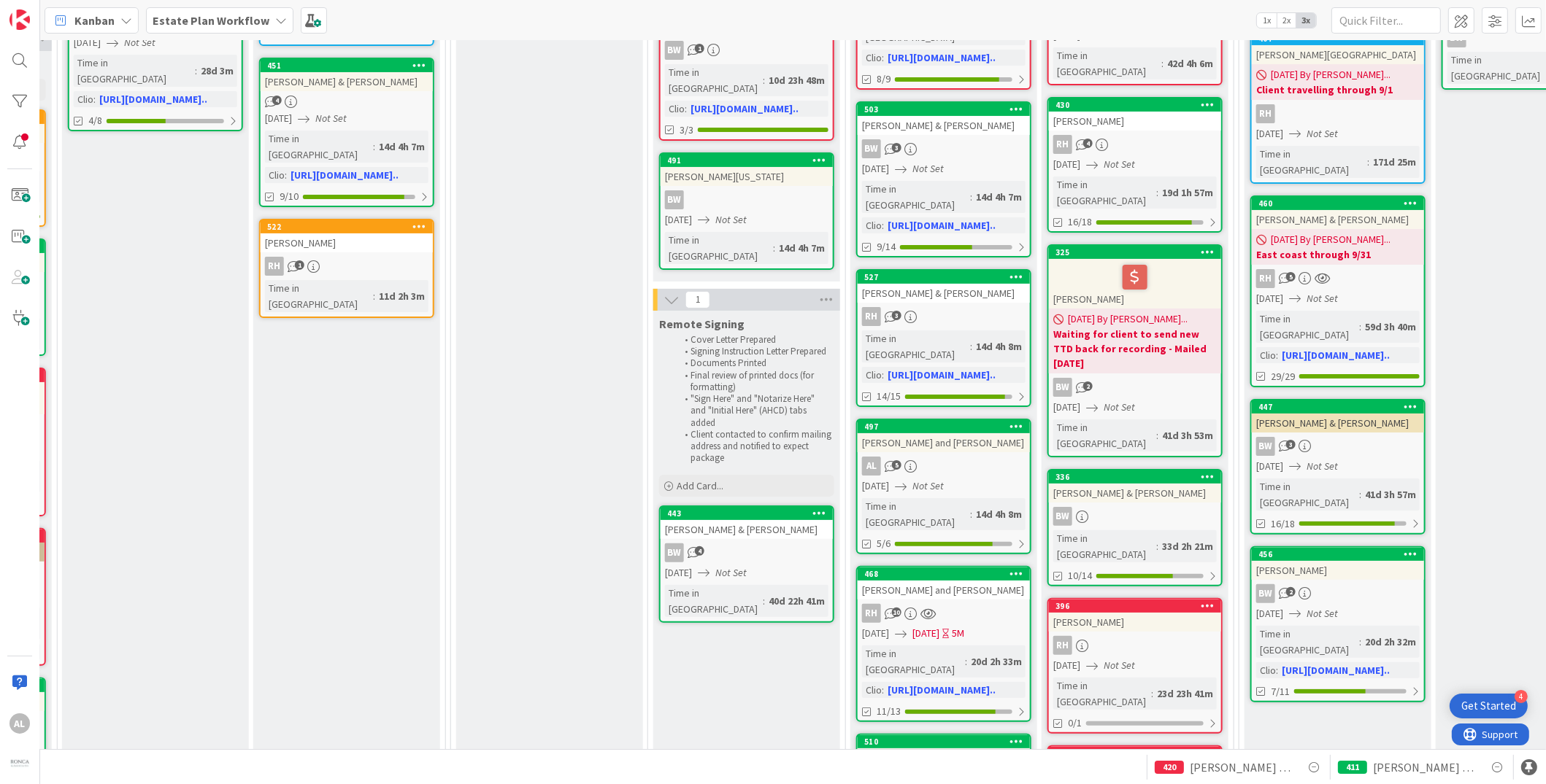
click at [988, 456] on div "AL 5" at bounding box center [944, 466] width 173 height 19
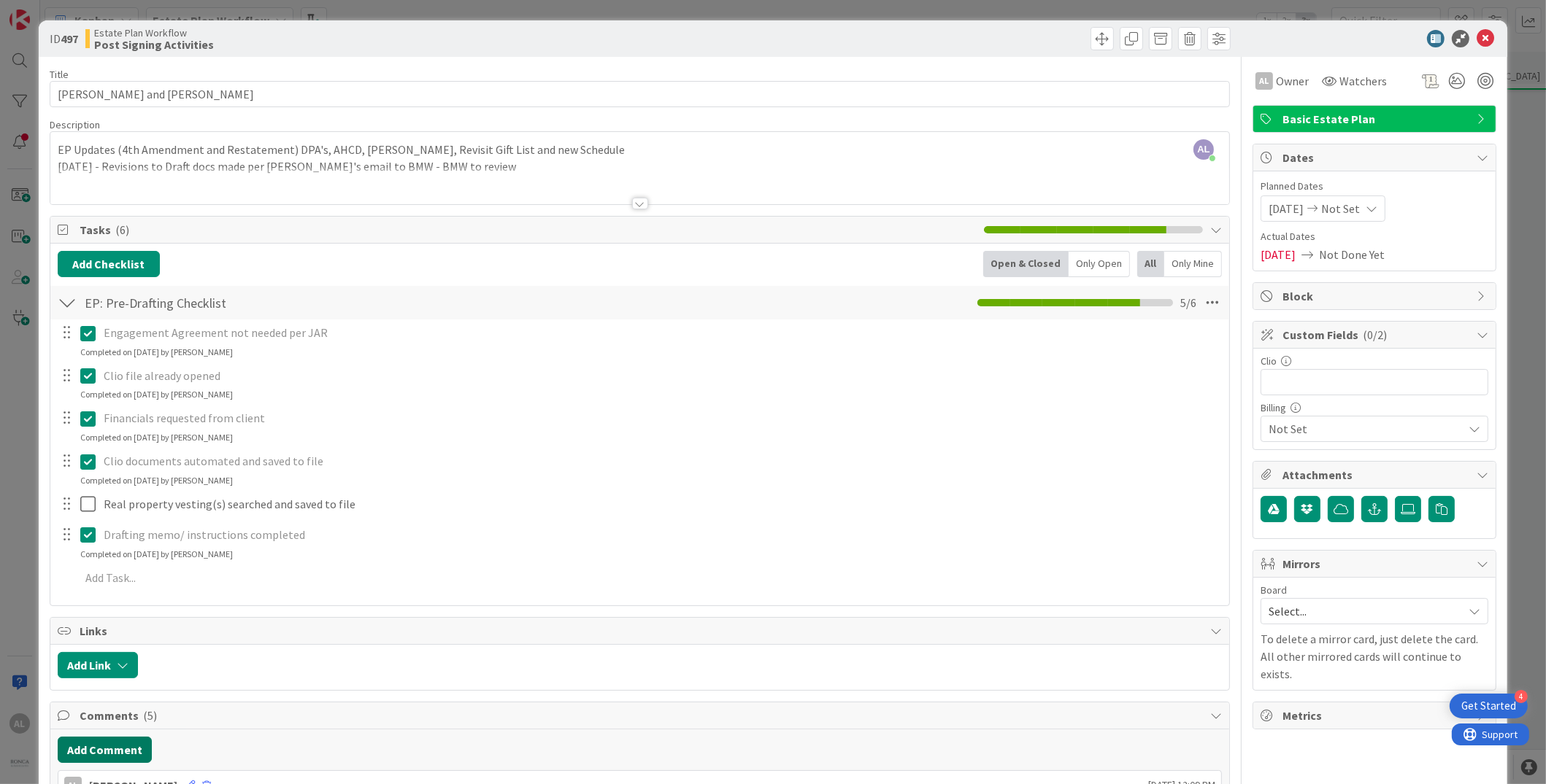
click at [127, 755] on button "Add Comment" at bounding box center [104, 750] width 94 height 26
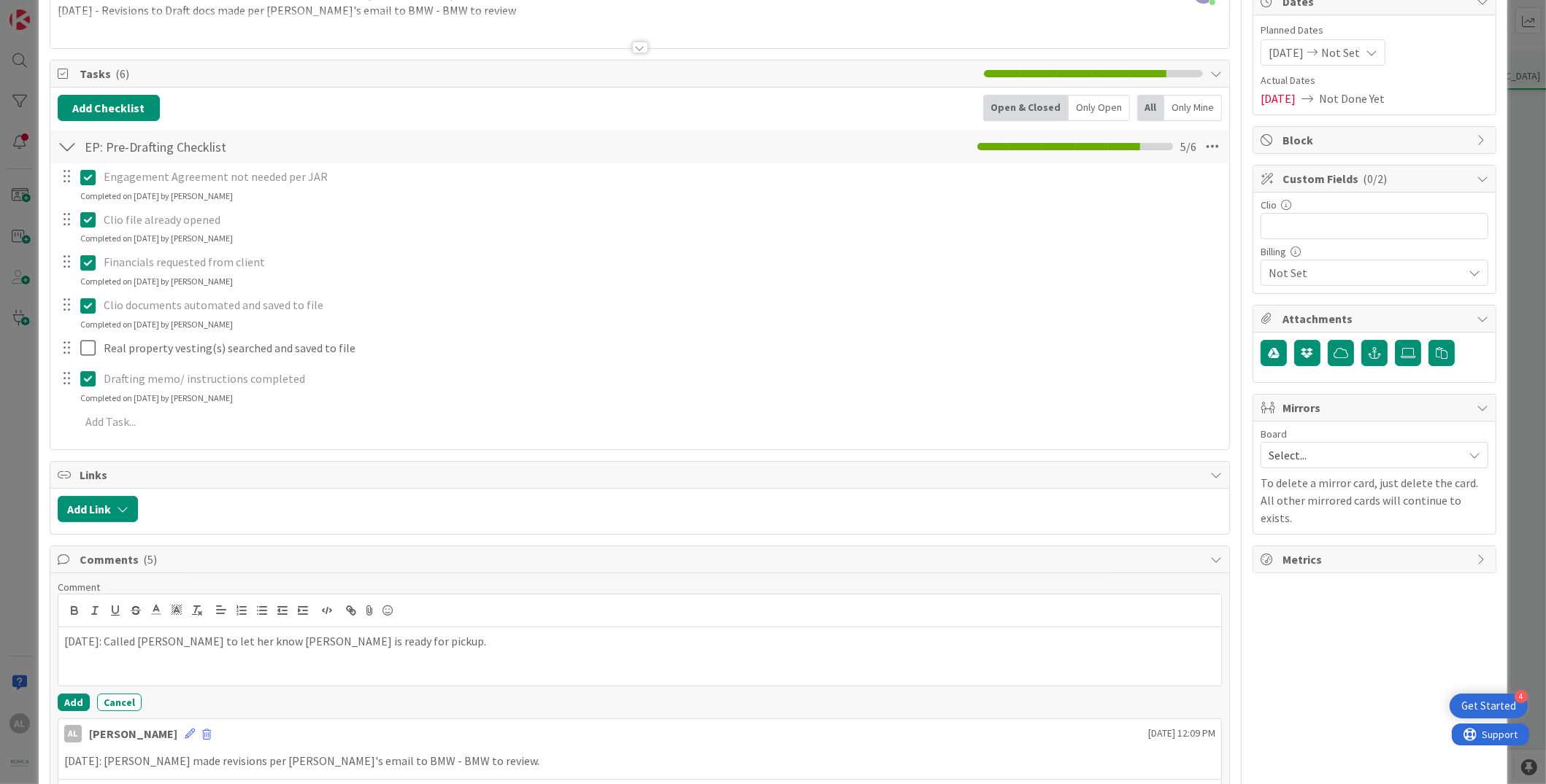
scroll to position [196, 0]
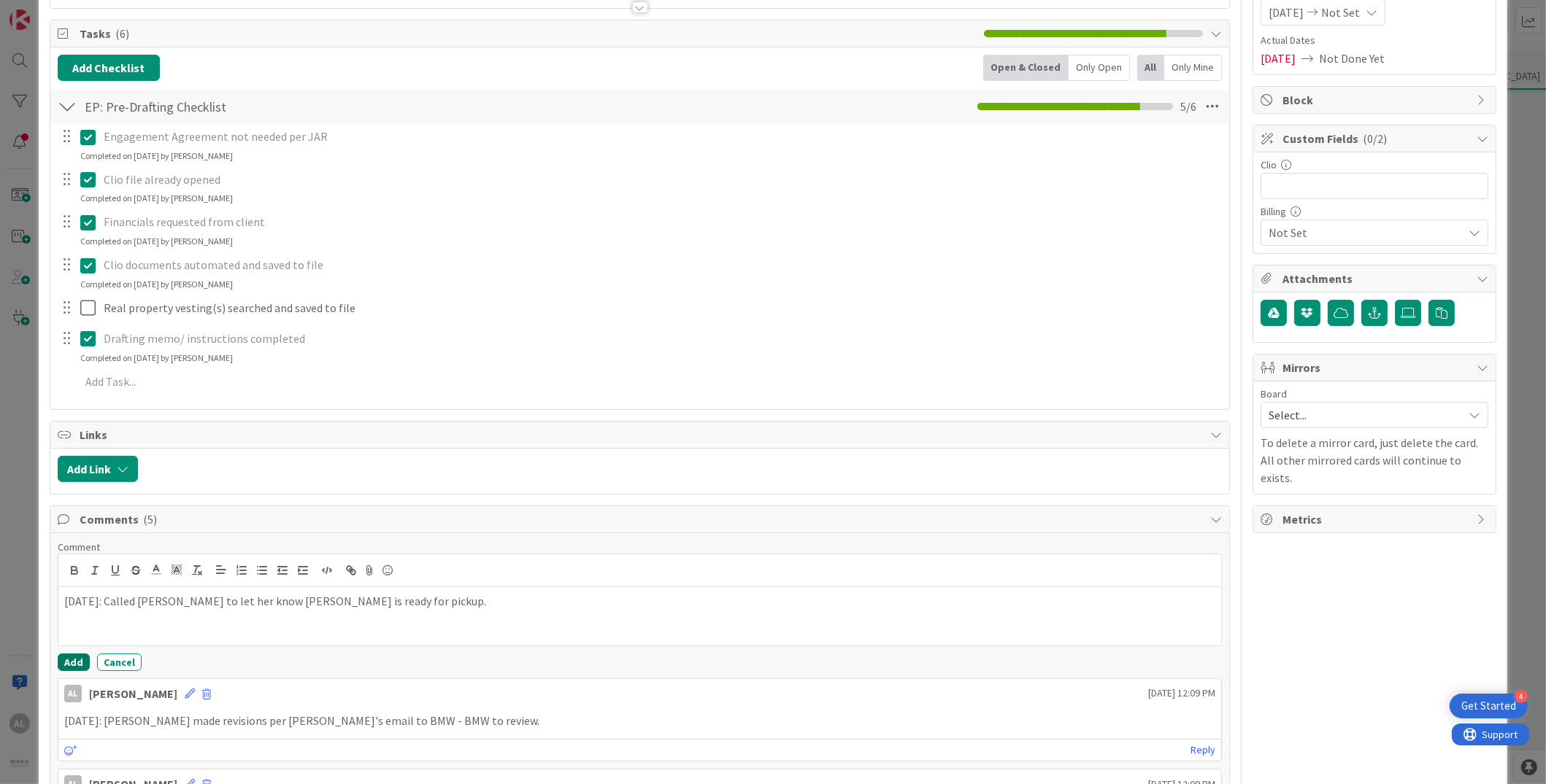
click at [70, 664] on button "Add" at bounding box center [74, 662] width 32 height 17
